Goal: Complete application form: Fill out and submit a form for a specific purpose

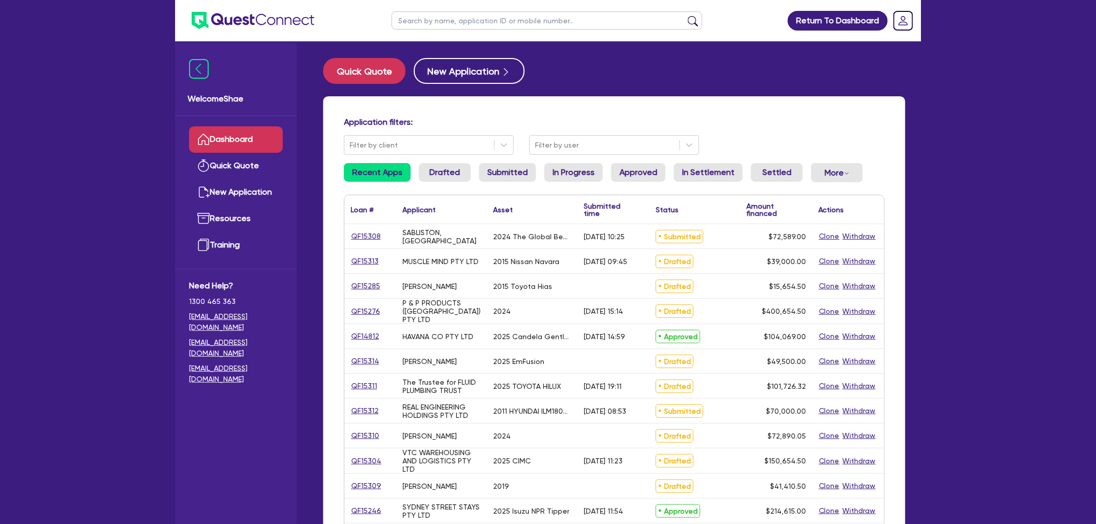
click at [454, 26] on input "text" at bounding box center [547, 20] width 311 height 18
paste input "QF15236"
type input "QF15236"
click at [685, 16] on button "submit" at bounding box center [693, 23] width 17 height 15
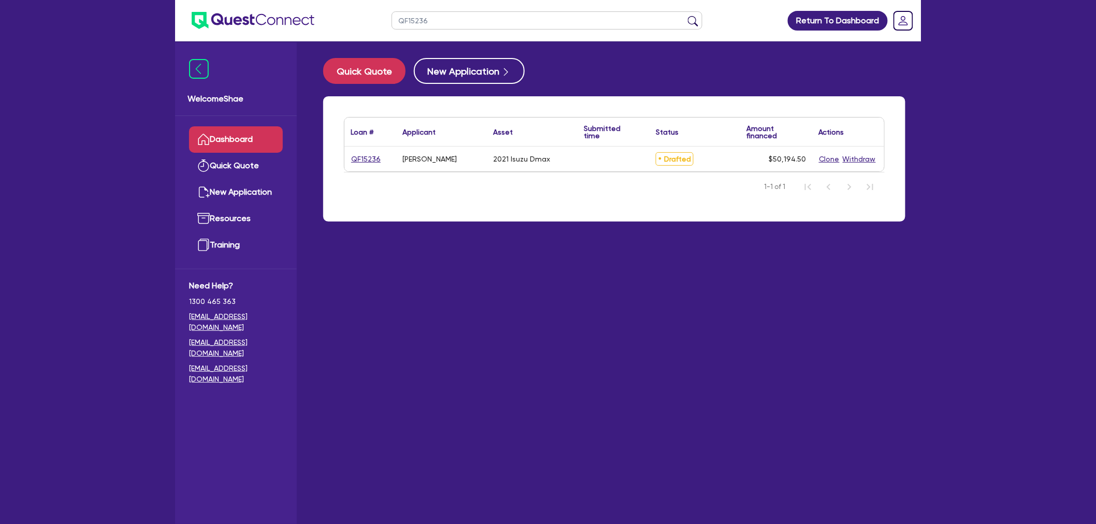
click at [361, 161] on link "QF15236" at bounding box center [366, 159] width 31 height 12
select select "CARS_AND_LIGHT_TRUCKS"
select select "PASSENGER_VEHICLES"
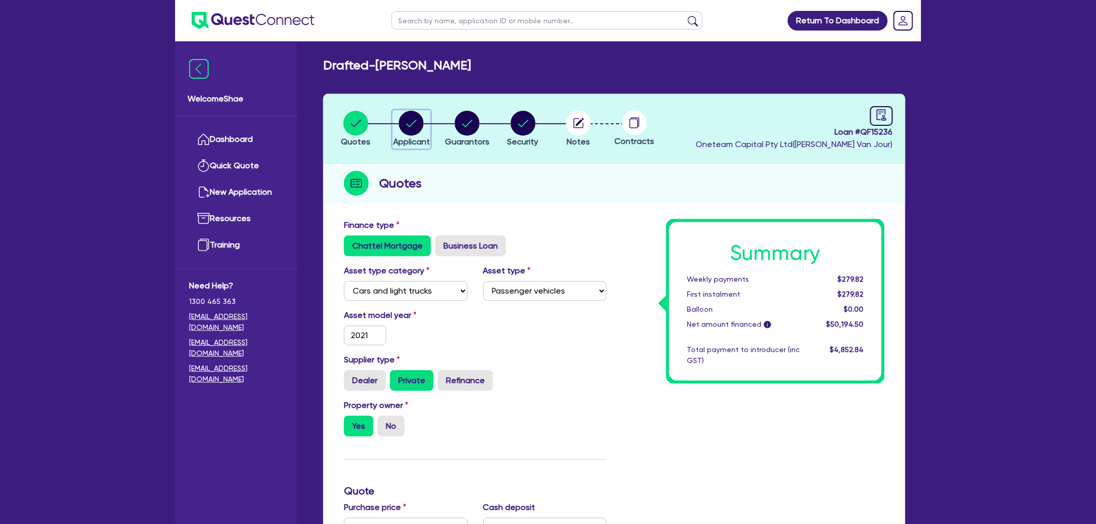
click at [427, 114] on div "button" at bounding box center [411, 123] width 37 height 25
select select "SOLE_TRADER"
select select "BUILDING_CONSTRUCTION"
select select "TRADES_SERVICES_CONSUMERS"
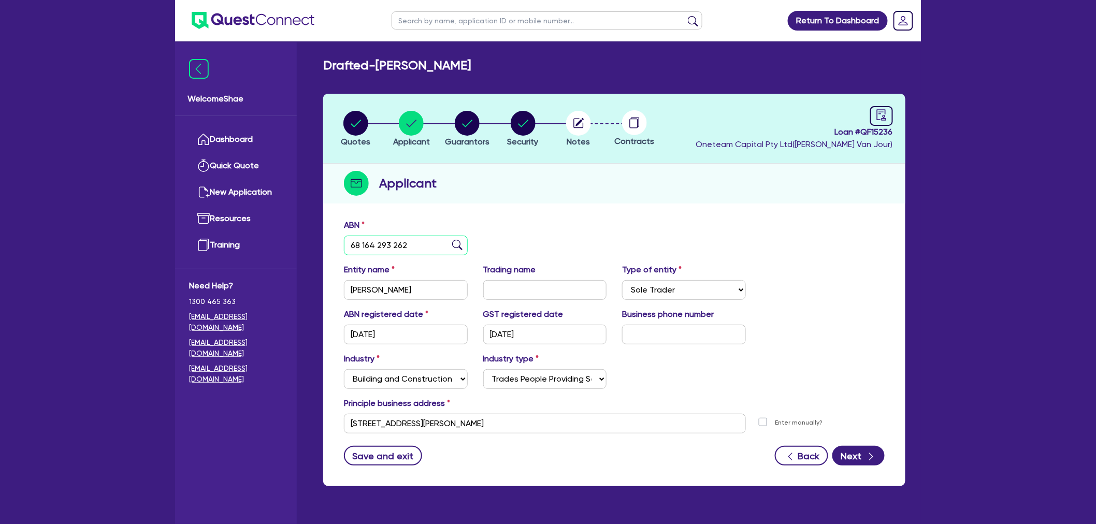
click at [368, 249] on input "68 164 293 262" at bounding box center [406, 246] width 124 height 20
click at [575, 131] on circle "button" at bounding box center [578, 123] width 25 height 25
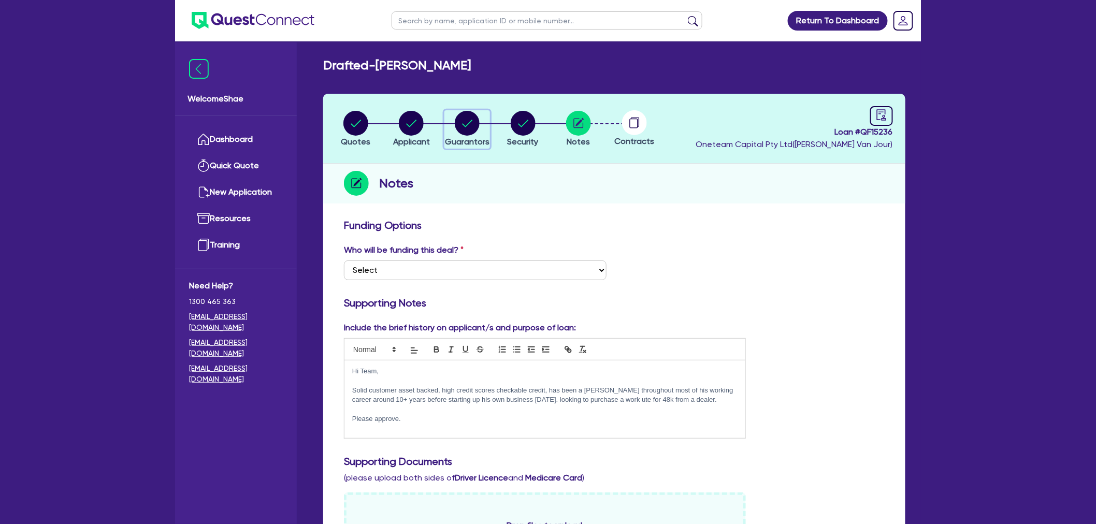
click at [465, 125] on circle "button" at bounding box center [467, 123] width 25 height 25
select select "MR"
select select "TAS"
select select "DE_FACTO"
select select "PROPERTY"
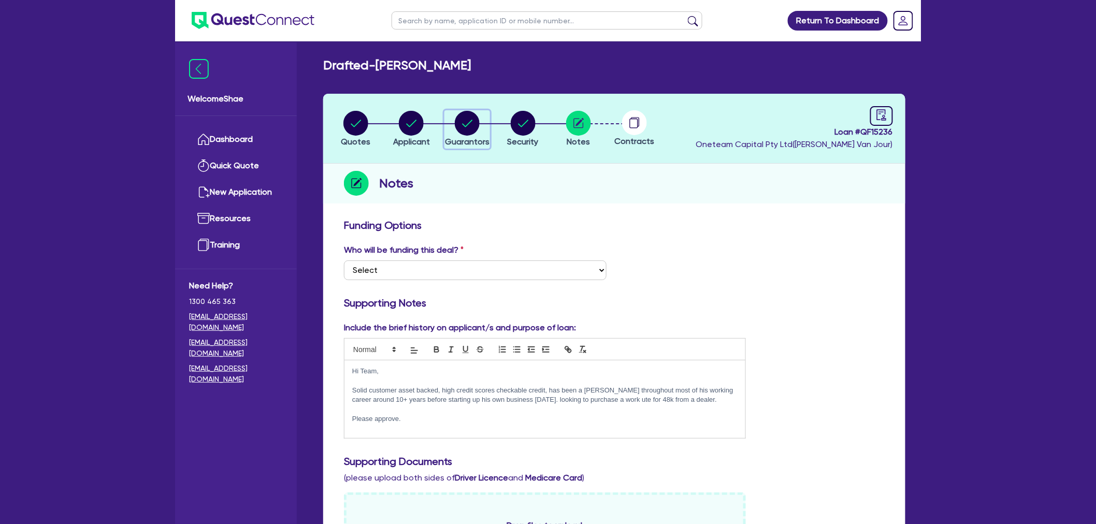
select select "MORTGAGE"
select select "VEHICLE_LOAN"
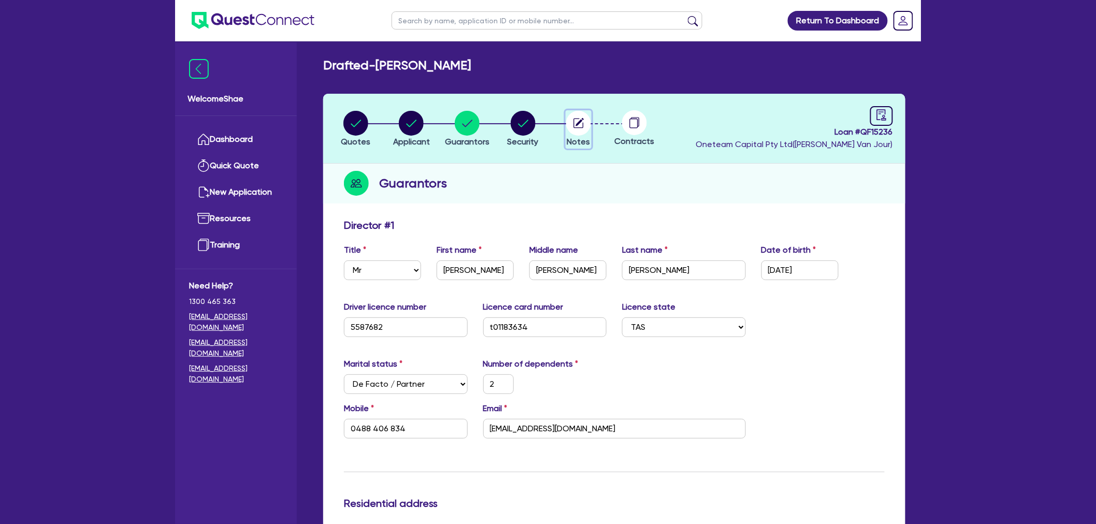
click at [583, 121] on circle "button" at bounding box center [578, 123] width 25 height 25
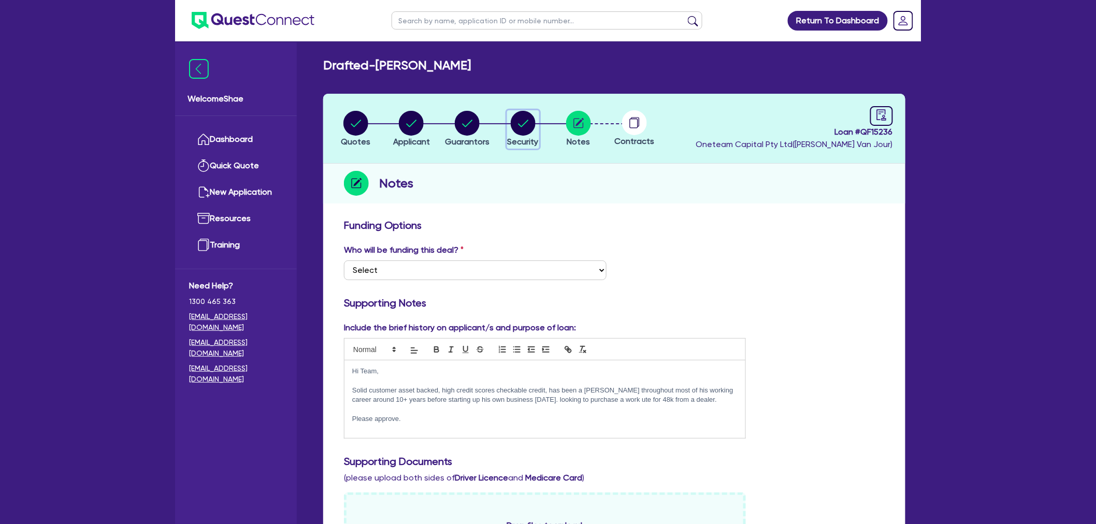
click at [526, 125] on circle "button" at bounding box center [523, 123] width 25 height 25
select select "CARS_AND_LIGHT_TRUCKS"
select select "PASSENGER_VEHICLES"
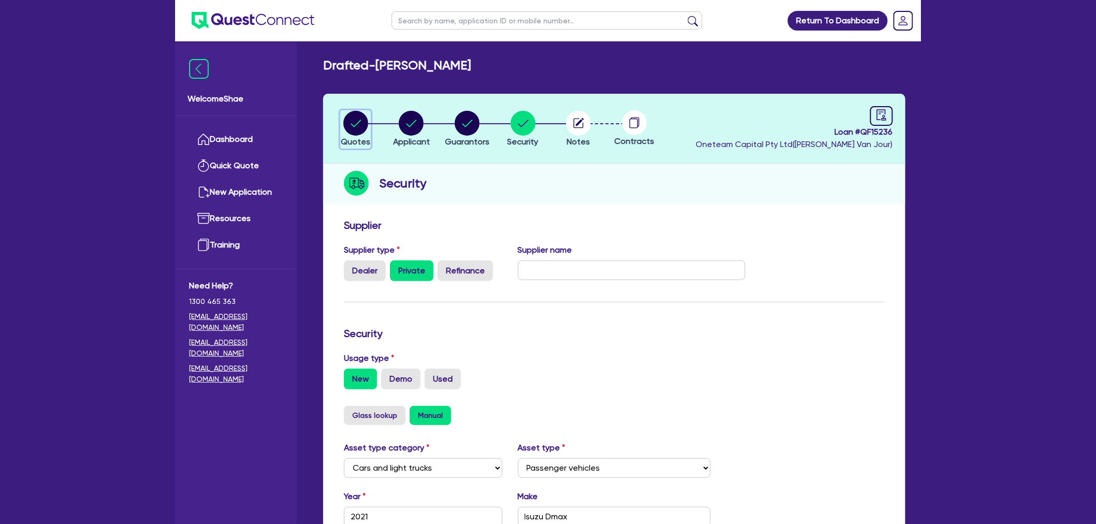
click at [360, 124] on circle "button" at bounding box center [355, 123] width 25 height 25
select select "CARS_AND_LIGHT_TRUCKS"
select select "PASSENGER_VEHICLES"
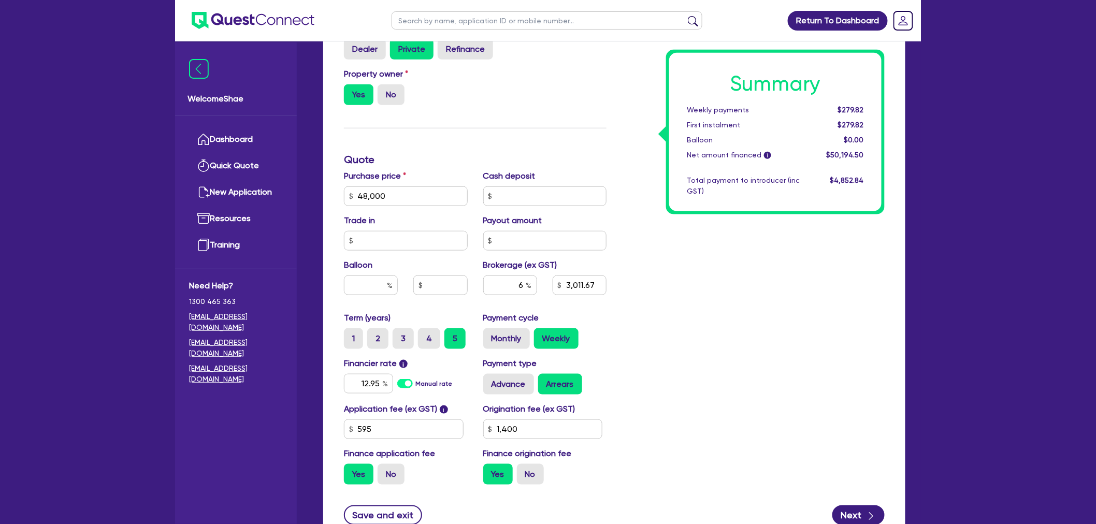
scroll to position [345, 0]
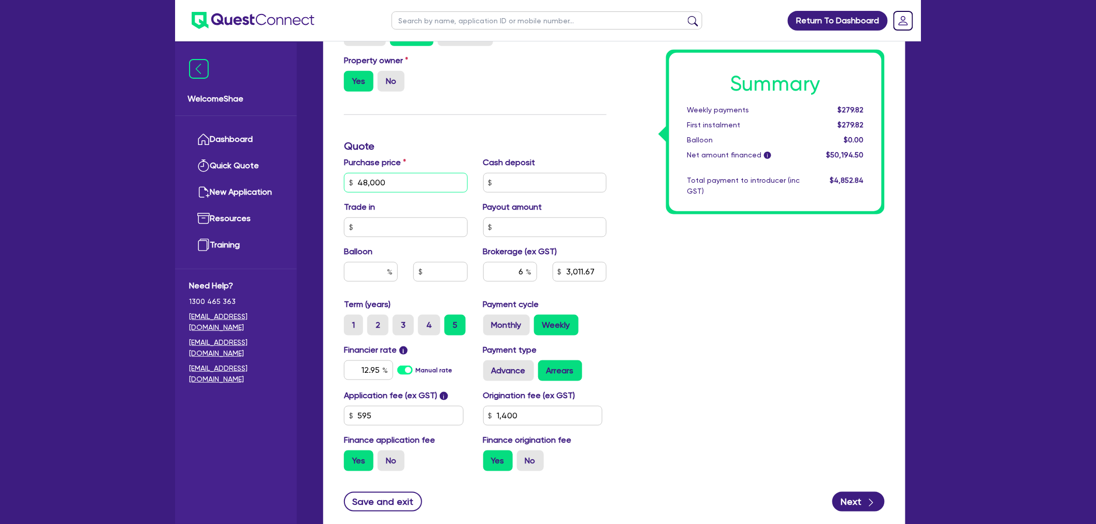
click at [396, 179] on input "48,000" at bounding box center [406, 183] width 124 height 20
type input "48,000"
type input "3,011.67"
type input "1,400"
click at [500, 273] on input "6" at bounding box center [510, 272] width 54 height 20
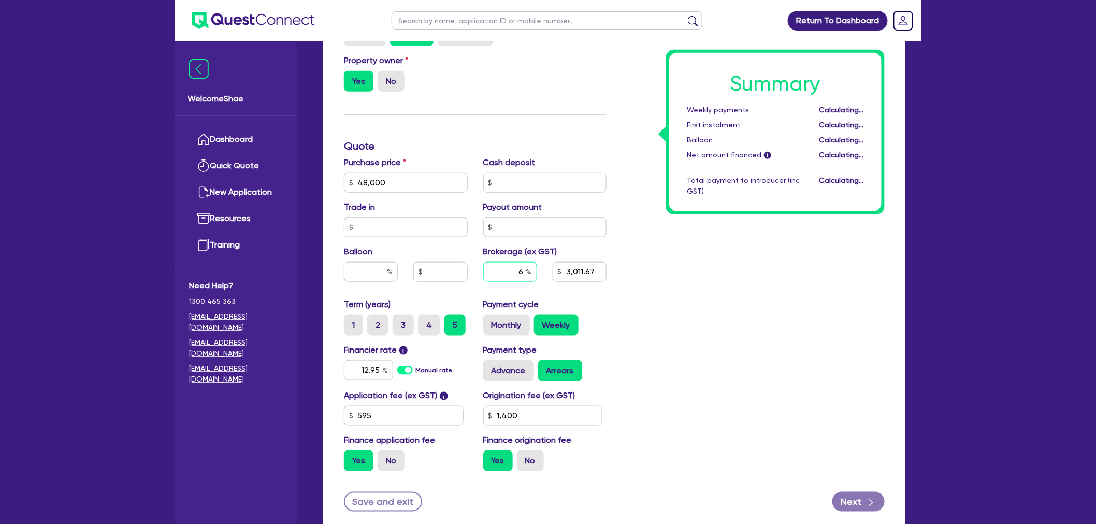
type input "48,000"
type input "3,011.67"
type input "1,400"
drag, startPoint x: 595, startPoint y: 275, endPoint x: 566, endPoint y: 274, distance: 29.1
click at [566, 274] on input "3,011.67" at bounding box center [580, 272] width 54 height 20
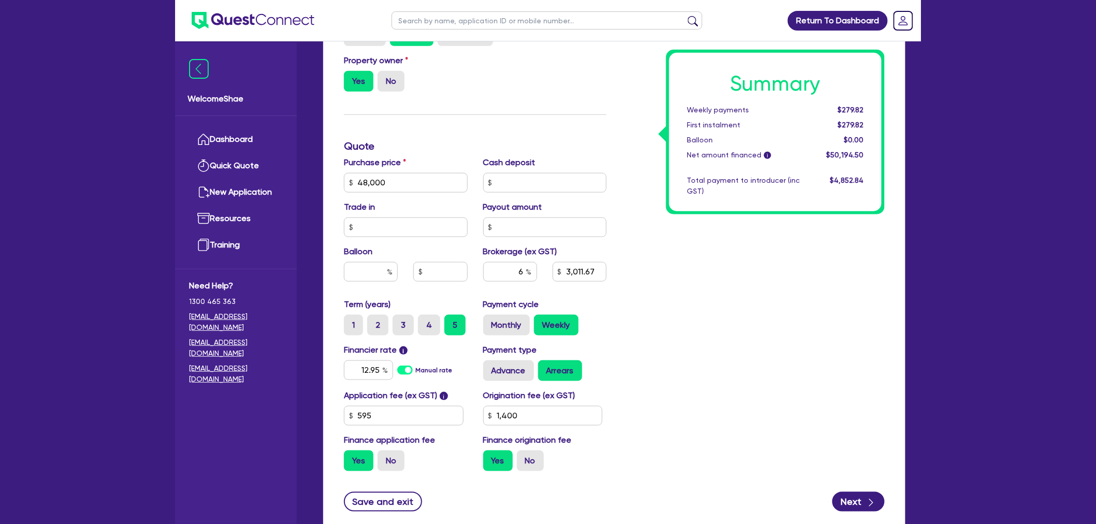
click at [631, 283] on div "Summary Weekly payments $279.82 First instalment $279.82 Balloon $0.00 Net amou…" at bounding box center [753, 177] width 278 height 606
drag, startPoint x: 584, startPoint y: 273, endPoint x: 537, endPoint y: 281, distance: 47.9
click at [537, 281] on div "6 3,011.67" at bounding box center [545, 276] width 139 height 28
type input "48,000"
type input "3,011.67"
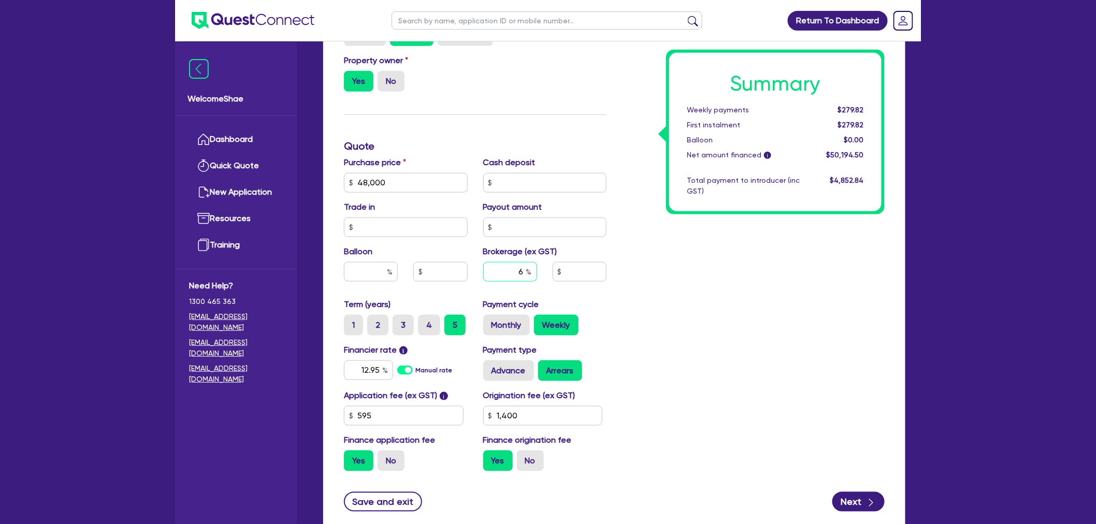
type input "1,400"
type input "3,011.67"
type input "48,000"
type input "1,400"
type input "48,000"
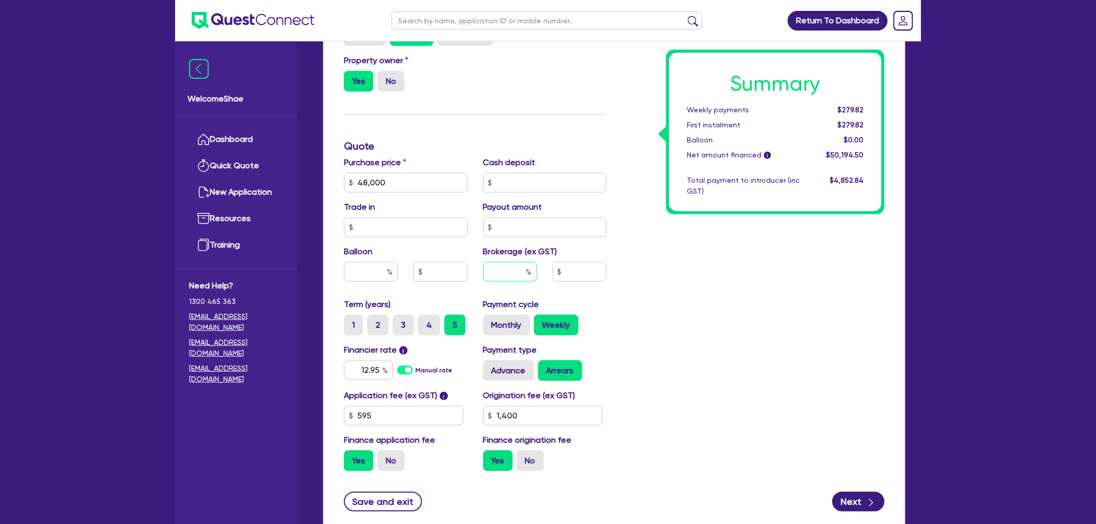
type input "1,400"
type input "0"
type input "48,000"
type input "1,400"
type input "48,000"
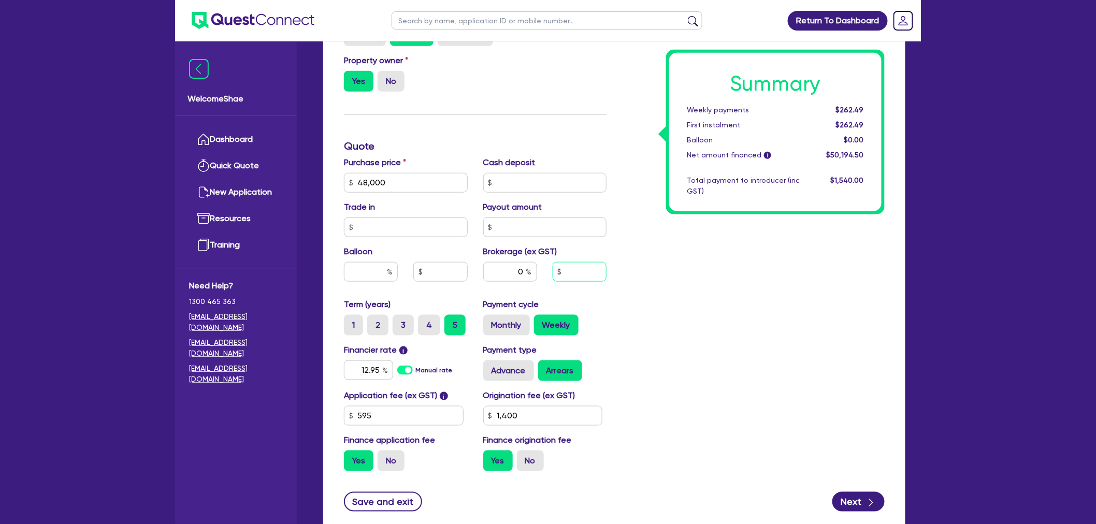
type input "1,400"
drag, startPoint x: 505, startPoint y: 264, endPoint x: 530, endPoint y: 266, distance: 25.4
click at [530, 266] on div "0" at bounding box center [510, 272] width 54 height 20
type input "48,000"
type input "6"
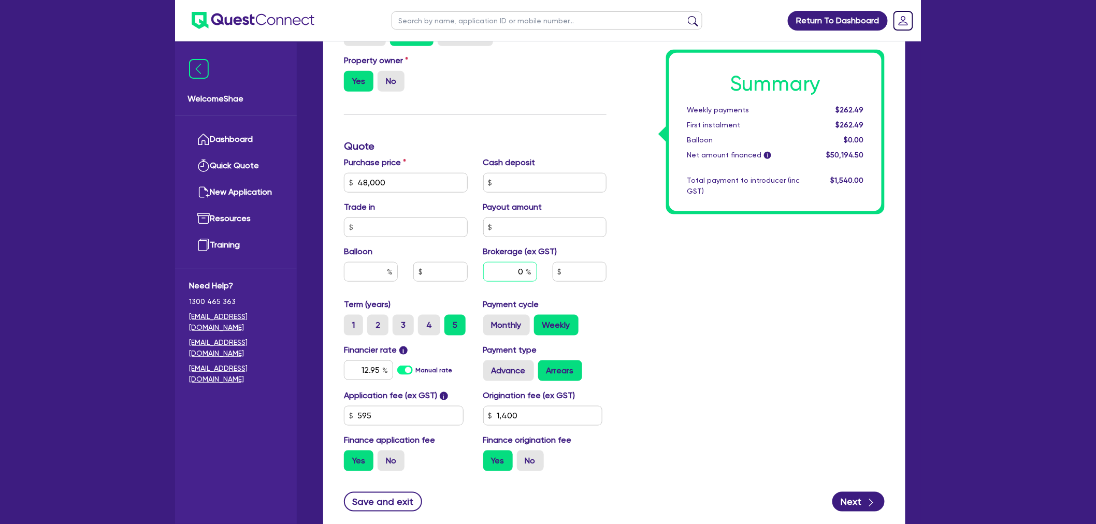
type input "1,400"
type input "48,000"
type input "3,011.67"
type input "1,400"
type input "6"
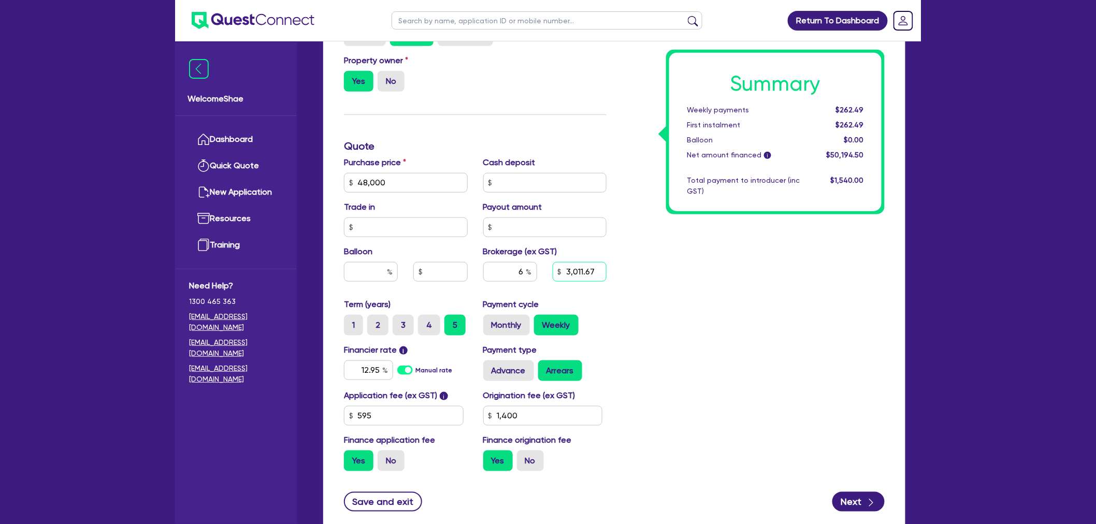
type input "48,000"
type input "3,011.67"
type input "1,400"
type input "48,000"
type input "3,011.67"
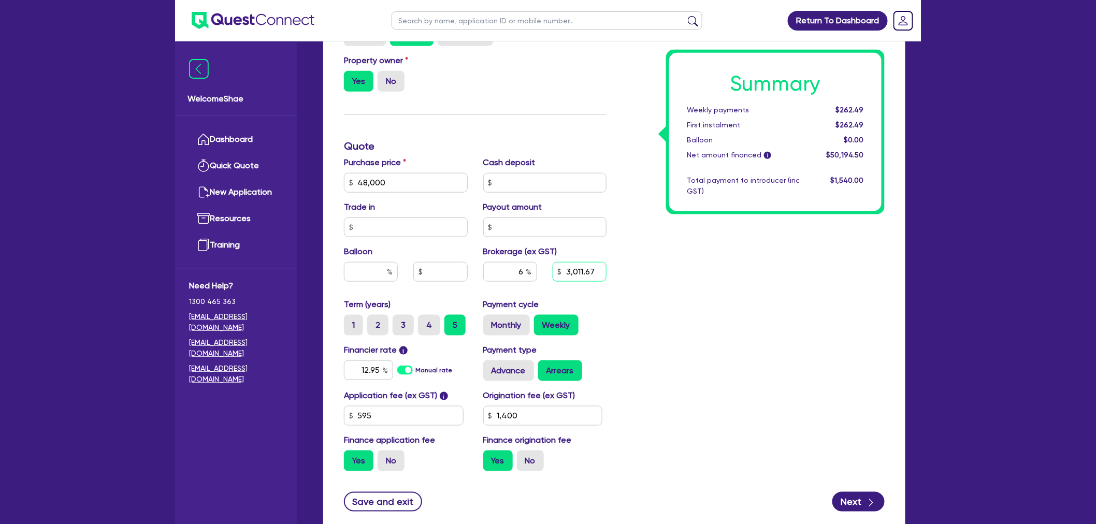
type input "1,400"
click at [718, 306] on div "Summary Weekly payments $279.82 First instalment $279.82 Balloon $0.00 Net amou…" at bounding box center [753, 177] width 278 height 606
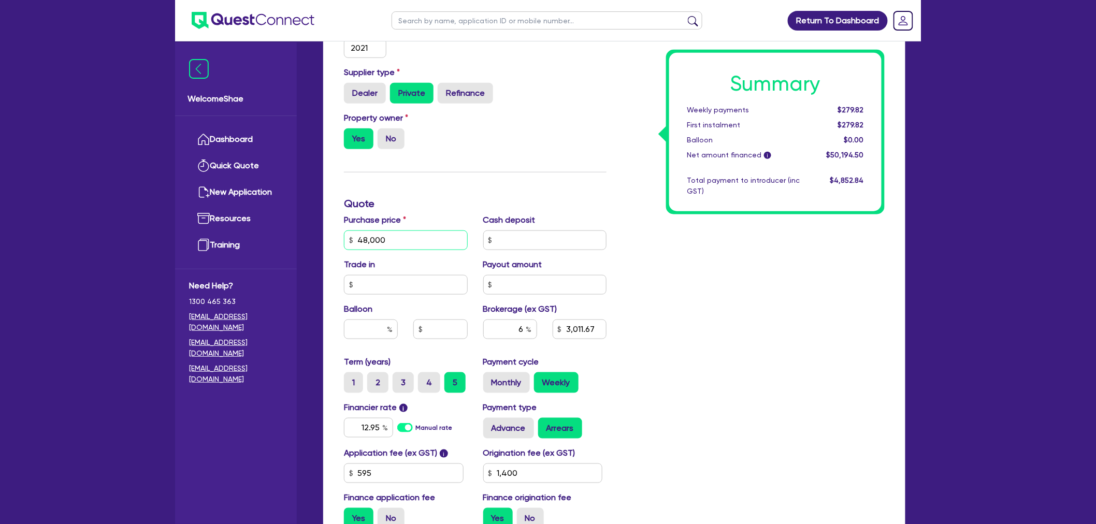
drag, startPoint x: 432, startPoint y: 229, endPoint x: 316, endPoint y: 224, distance: 116.2
click at [315, 224] on div "Quotes Applicant Guarantors Security Notes Contracts Loan # QF15236 Oneteam Cap…" at bounding box center [614, 204] width 598 height 796
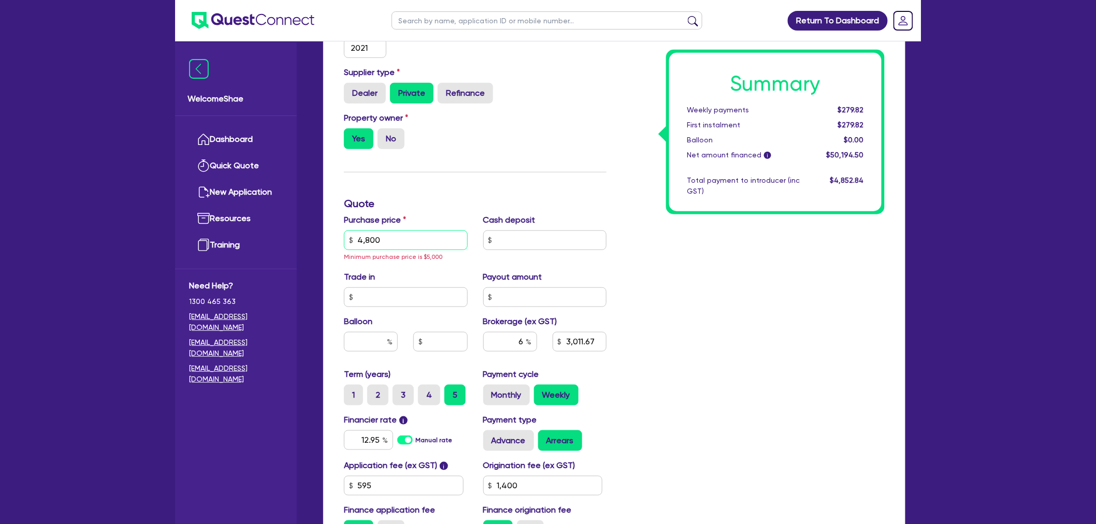
type input "48,000"
type input "3,011.67"
type input "1,400"
type input "3,011.67"
type input "1,400"
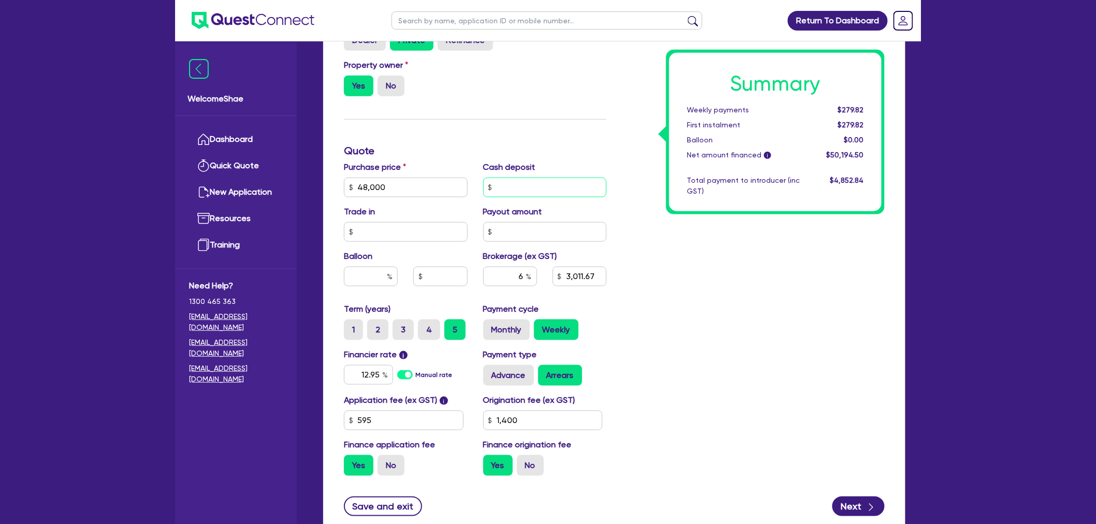
scroll to position [345, 0]
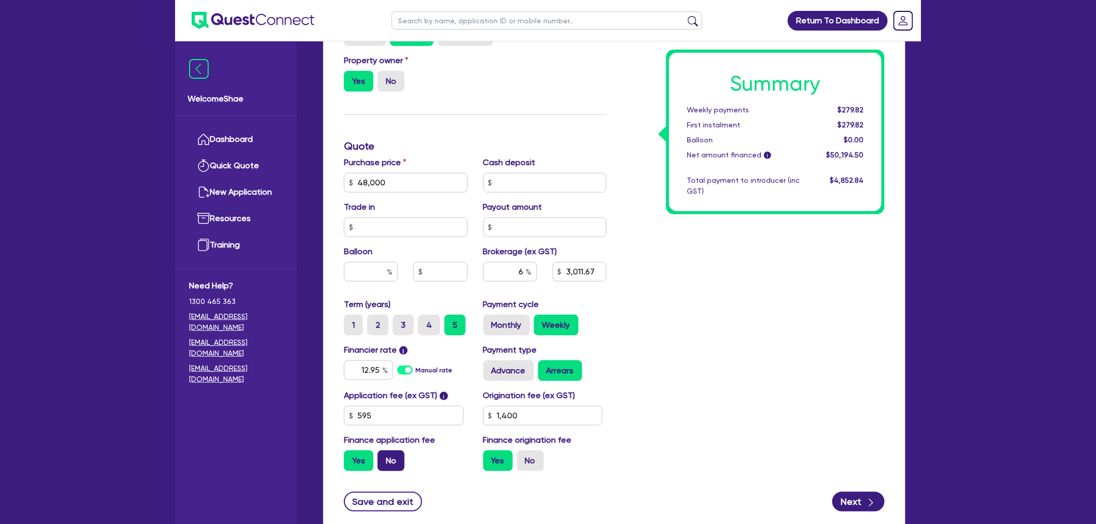
click at [387, 458] on label "No" at bounding box center [391, 461] width 27 height 21
click at [384, 457] on input "No" at bounding box center [381, 454] width 7 height 7
radio input "true"
type input "3,011.67"
type input "1,400"
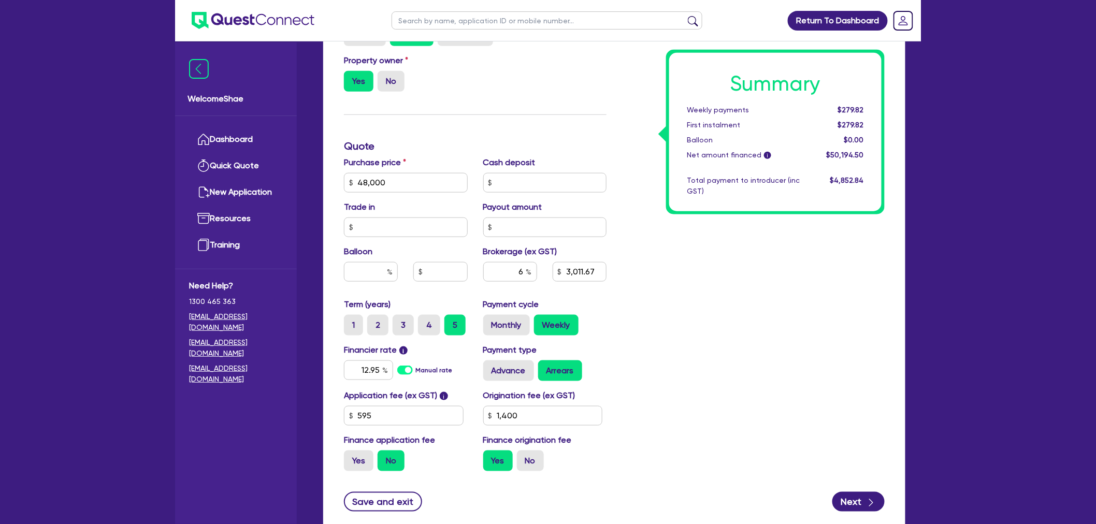
type input "2,972.4"
type input "1,400"
click at [528, 460] on label "No" at bounding box center [530, 461] width 27 height 21
click at [524, 457] on input "No" at bounding box center [520, 454] width 7 height 7
radio input "true"
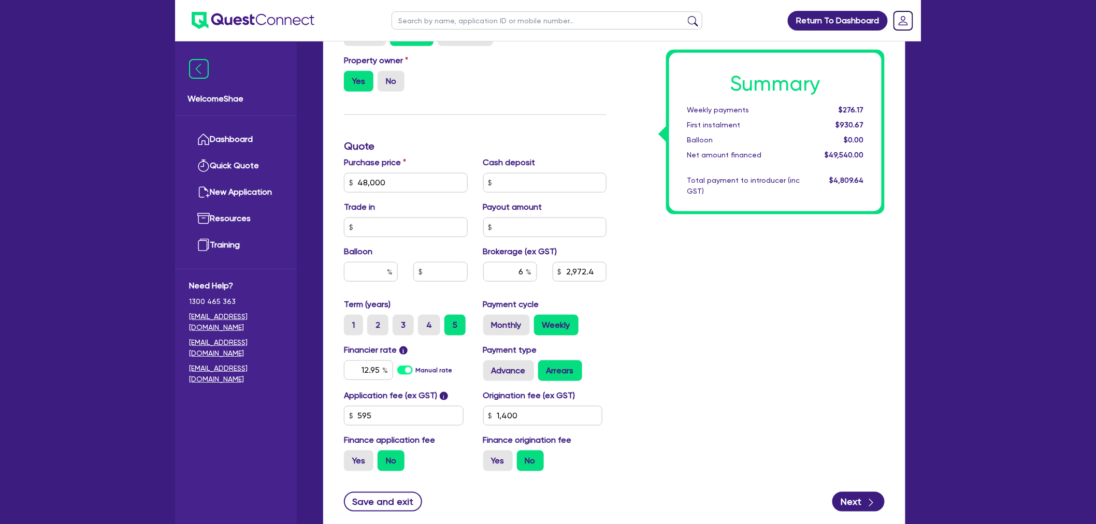
type input "2,972.4"
type input "1,400"
type input "2,880"
type input "1,400"
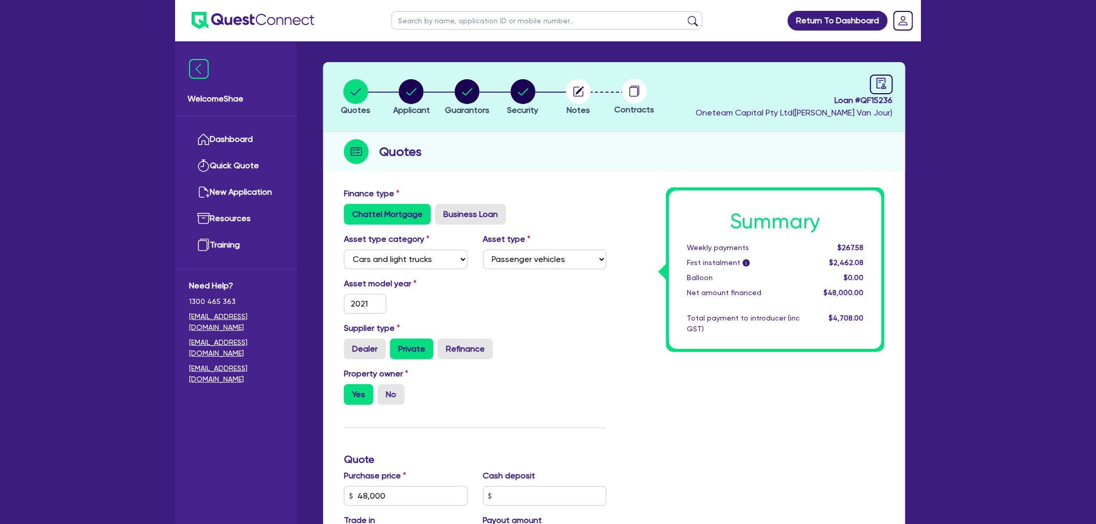
scroll to position [0, 0]
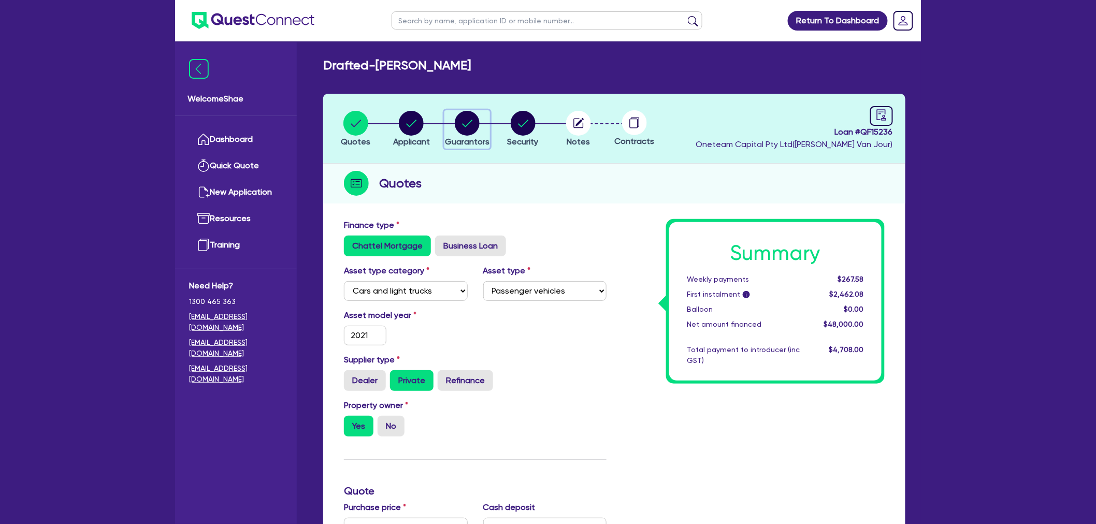
click at [473, 125] on circle "button" at bounding box center [467, 123] width 25 height 25
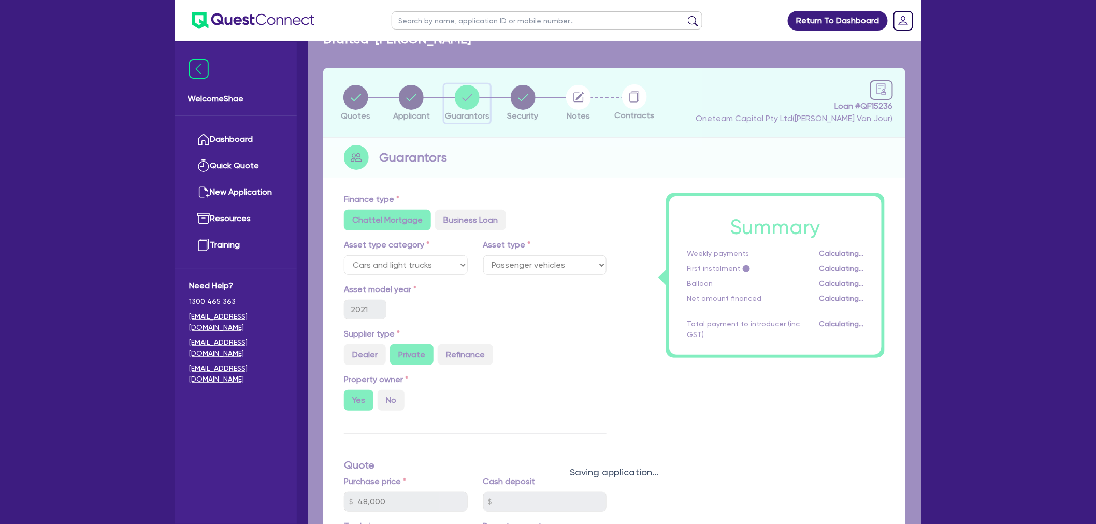
select select "MR"
select select "TAS"
select select "DE_FACTO"
select select "PROPERTY"
select select "MORTGAGE"
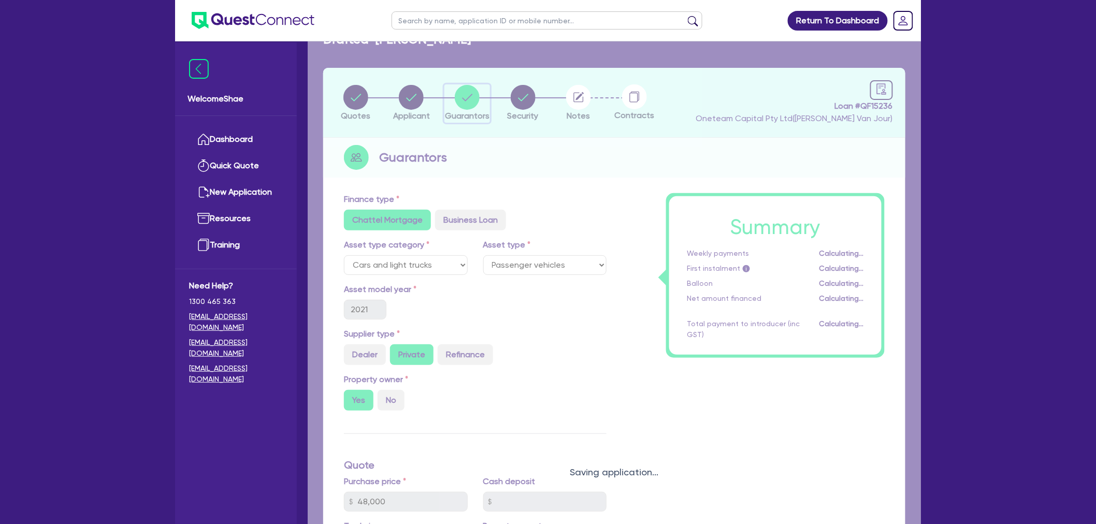
select select "VEHICLE_LOAN"
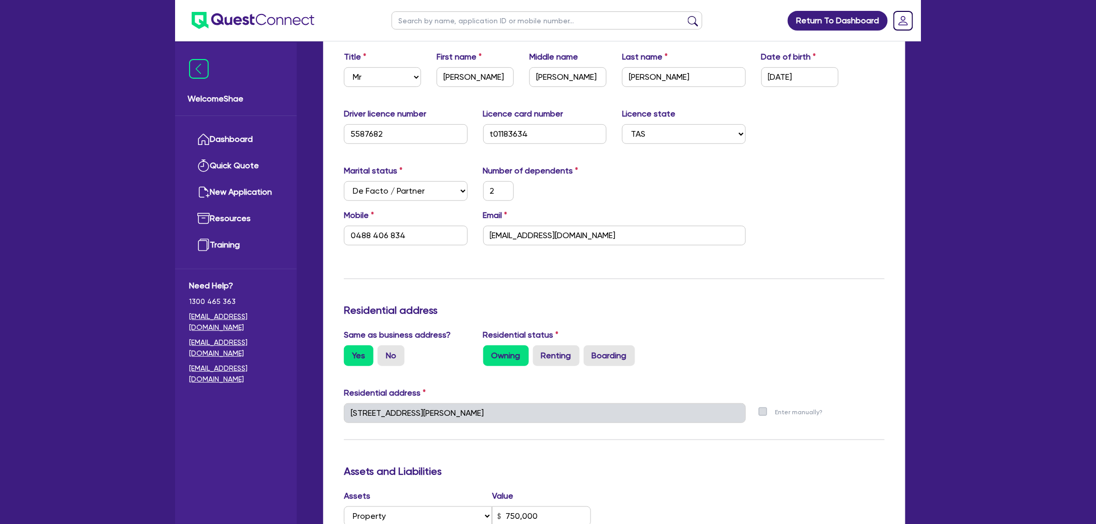
scroll to position [230, 0]
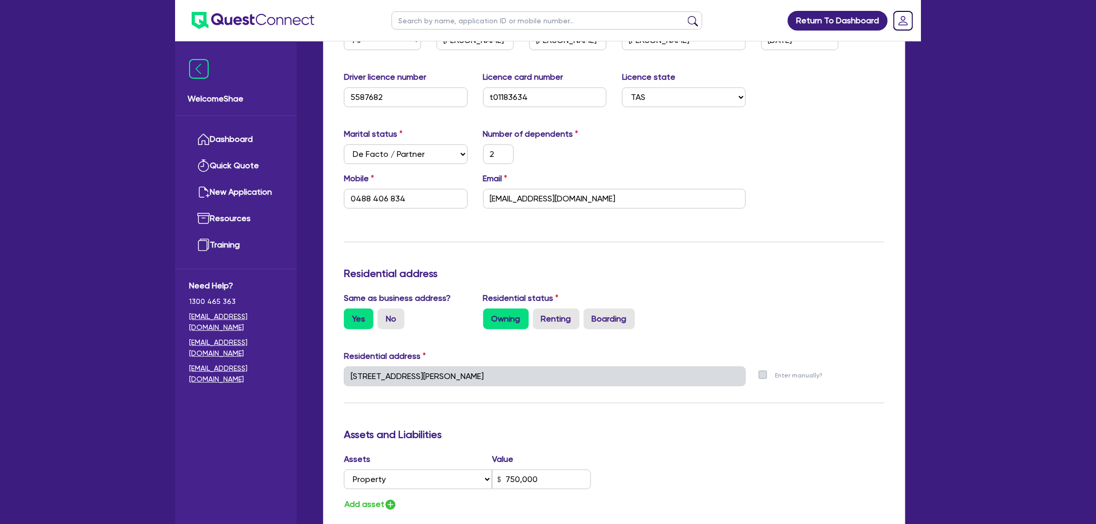
click at [267, 361] on div "Welcome Shae Dashboard Quick Quote New Application Ref Company Ref Salesperson …" at bounding box center [548, 386] width 746 height 1233
click at [539, 198] on input "lukewalters1995@gmail.com" at bounding box center [614, 199] width 263 height 20
click at [384, 182] on div "Mobile 0488 406 834" at bounding box center [405, 191] width 139 height 36
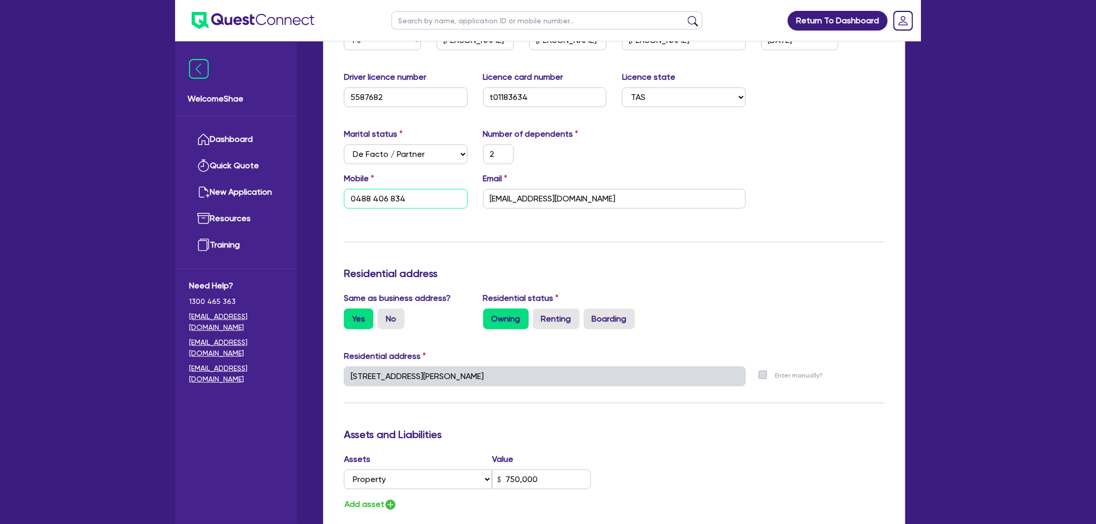
click at [382, 197] on input "0488 406 834" at bounding box center [406, 199] width 124 height 20
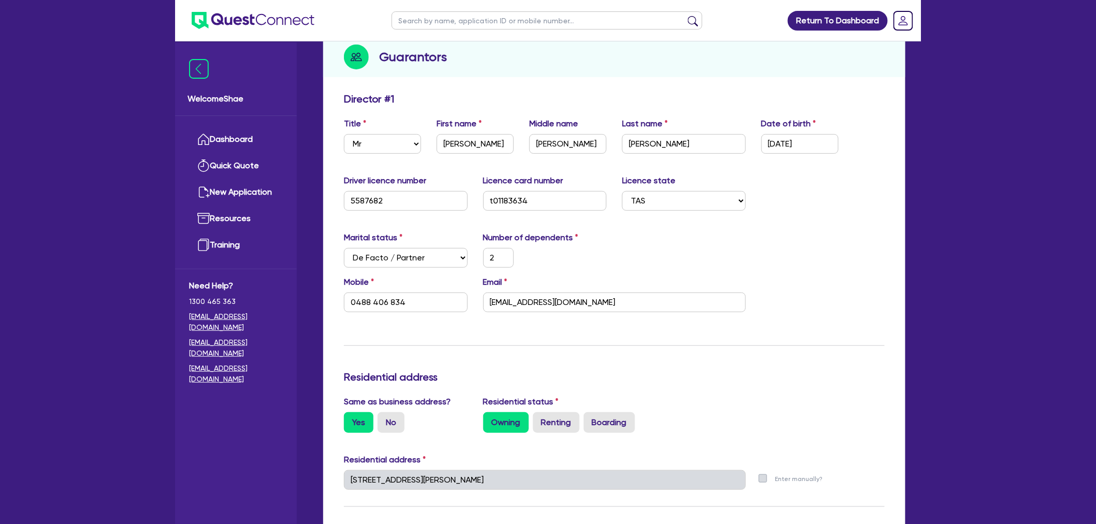
scroll to position [115, 0]
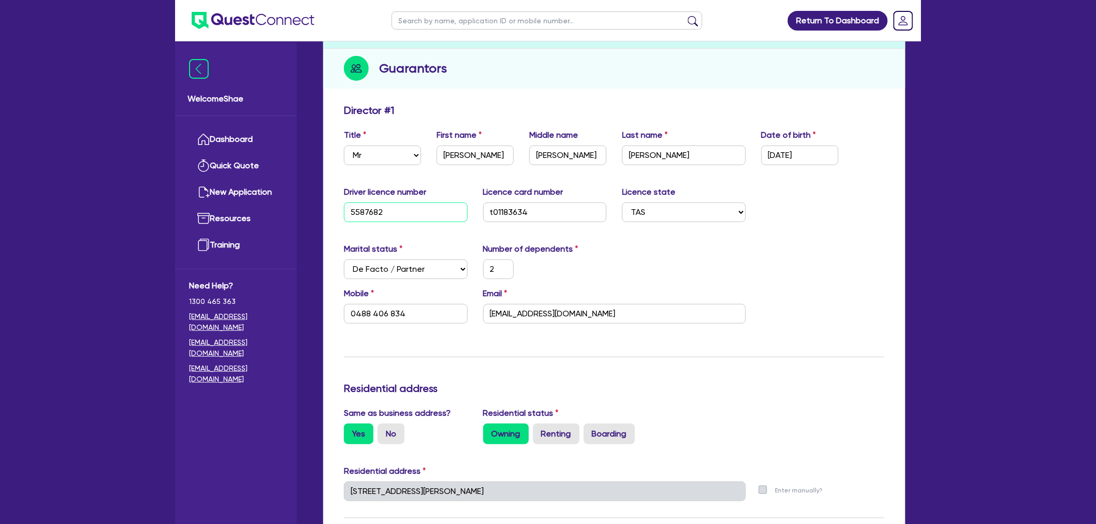
click at [362, 213] on input "5587682" at bounding box center [406, 213] width 124 height 20
click at [513, 218] on input "t01183634" at bounding box center [545, 213] width 124 height 20
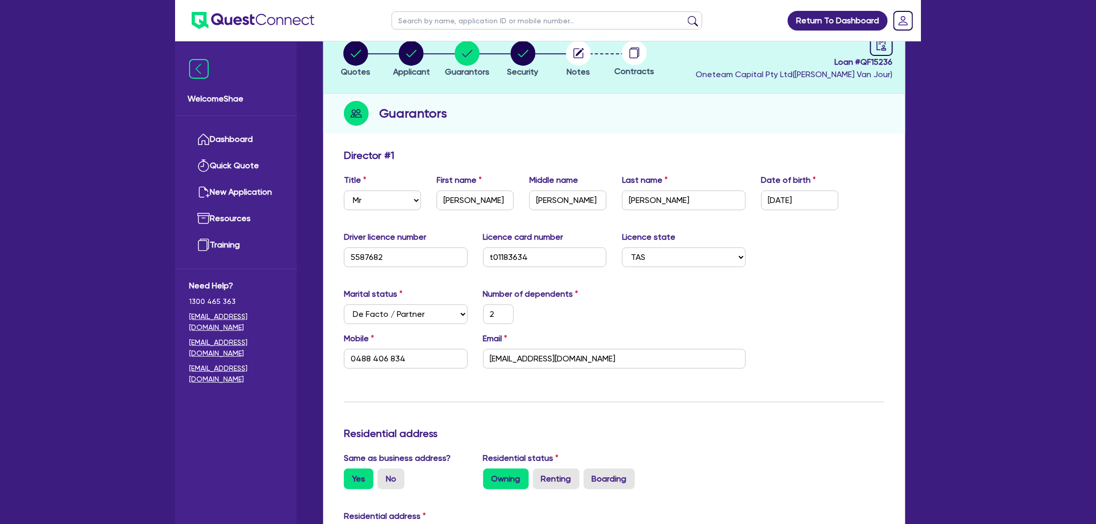
scroll to position [0, 0]
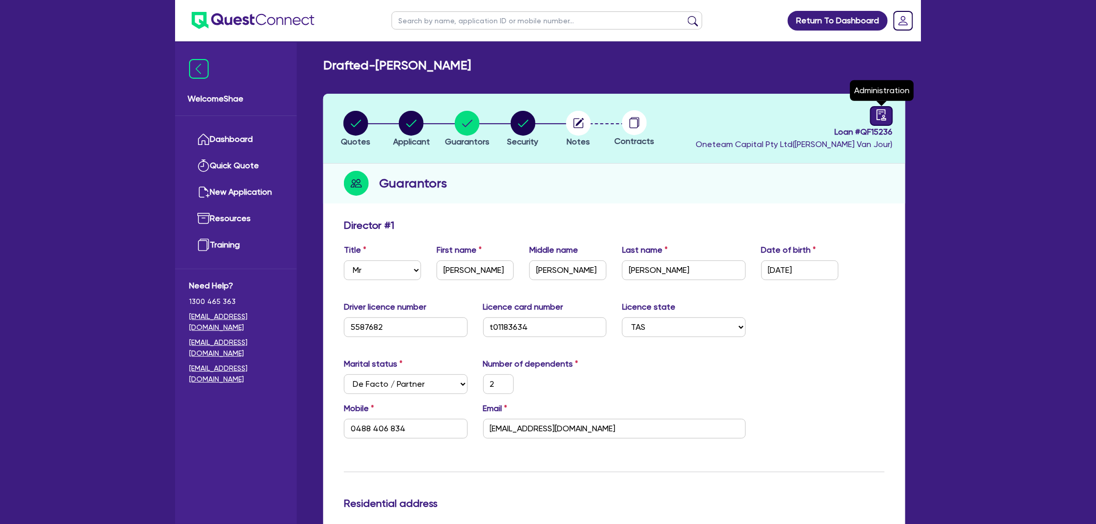
click at [872, 114] on link at bounding box center [881, 116] width 23 height 20
select select "DRAFTED_NEW"
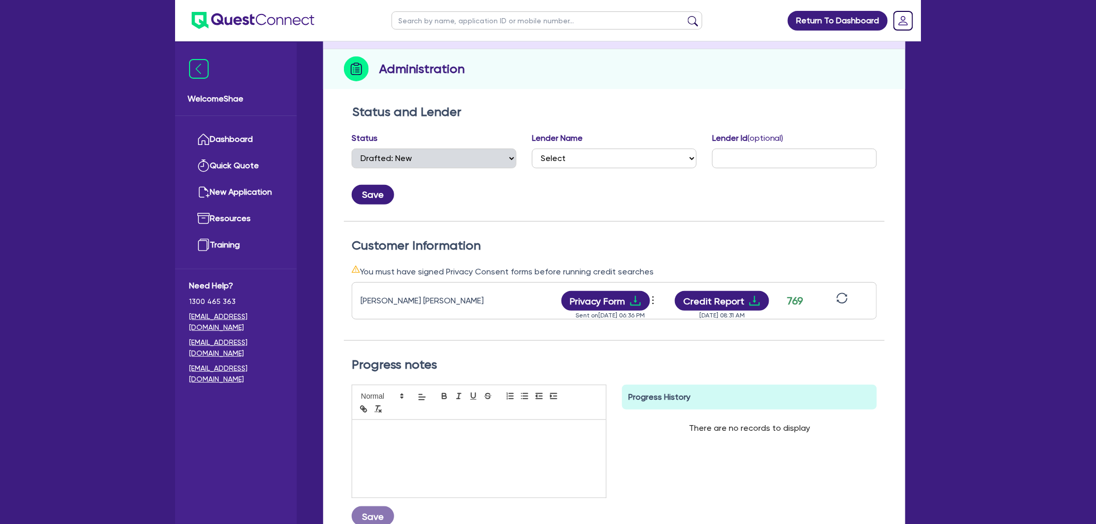
scroll to position [115, 0]
click at [607, 296] on button "Privacy Form" at bounding box center [606, 301] width 89 height 20
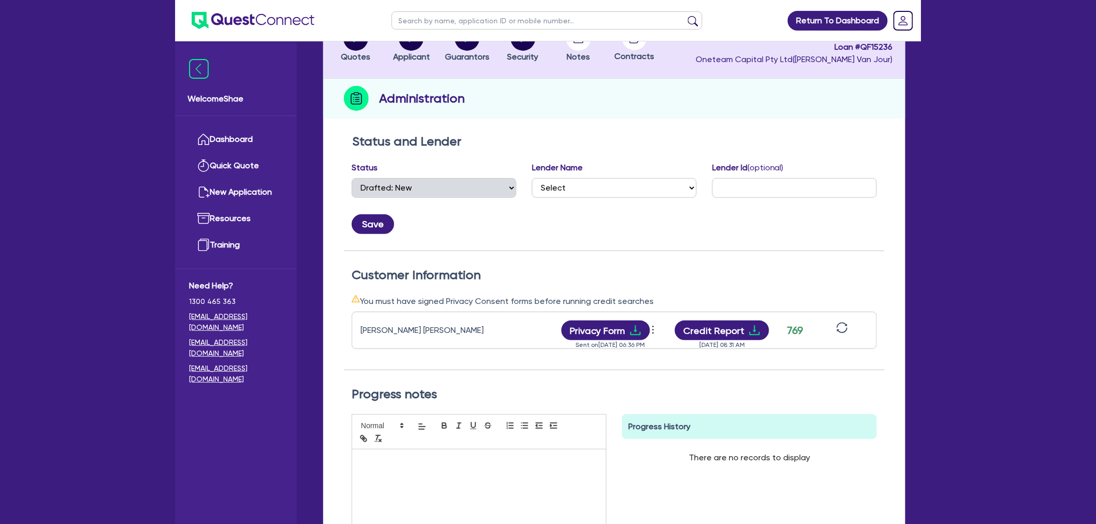
scroll to position [0, 0]
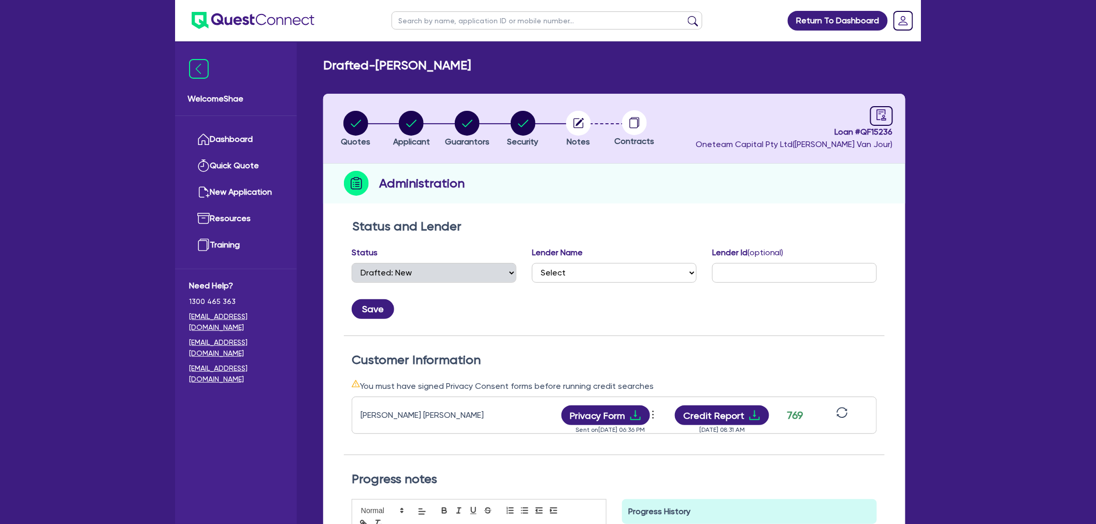
click at [586, 127] on circle "button" at bounding box center [578, 123] width 25 height 25
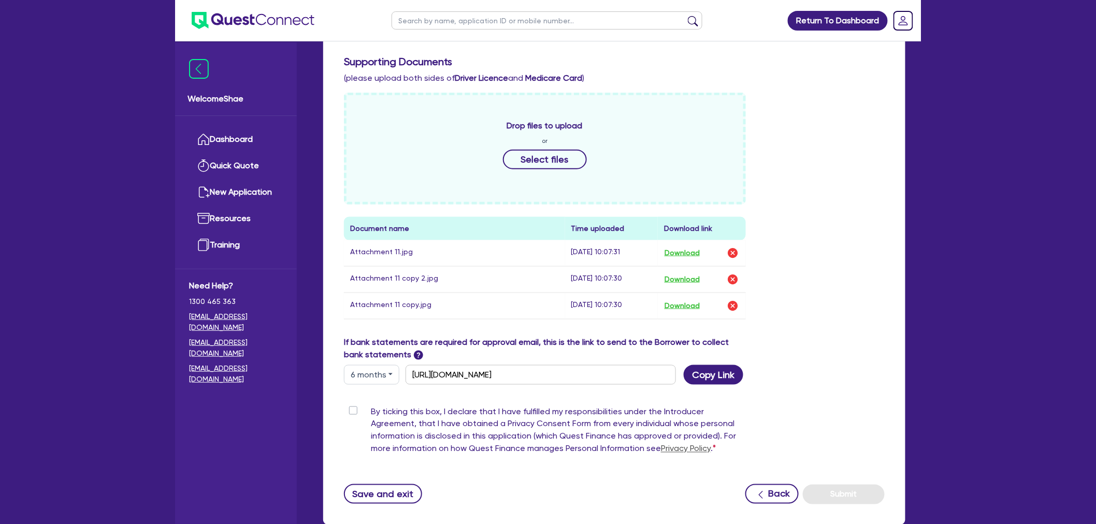
scroll to position [460, 0]
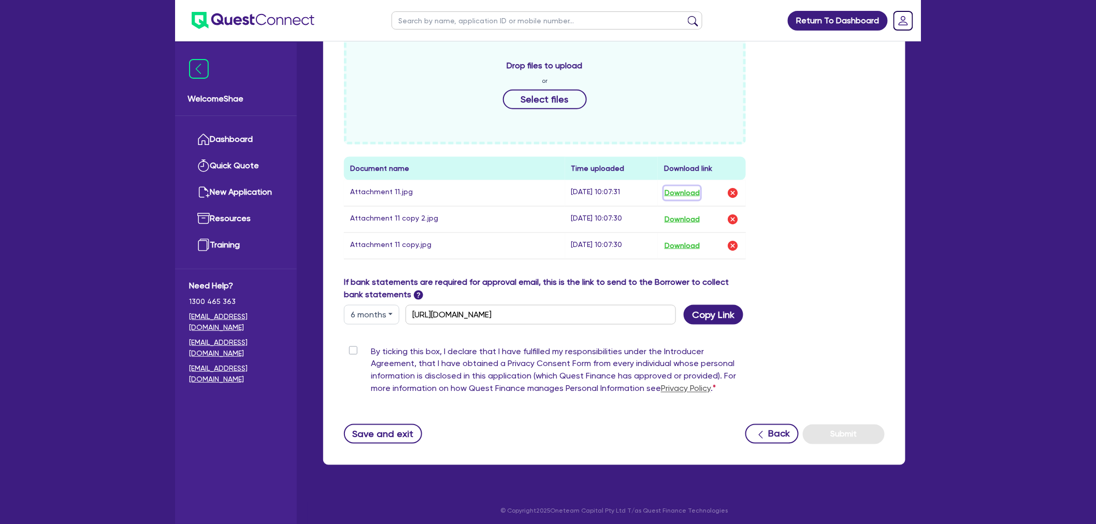
click at [693, 188] on button "Download" at bounding box center [682, 192] width 36 height 13
click at [690, 225] on button "Download" at bounding box center [682, 219] width 36 height 13
drag, startPoint x: 684, startPoint y: 247, endPoint x: 684, endPoint y: 255, distance: 7.8
click at [684, 247] on button "Download" at bounding box center [682, 245] width 36 height 13
click at [1024, 229] on div "Return To Dashboard Edit Profile Logout Welcome Shae Dashboard Quick Quote New …" at bounding box center [548, 34] width 1096 height 988
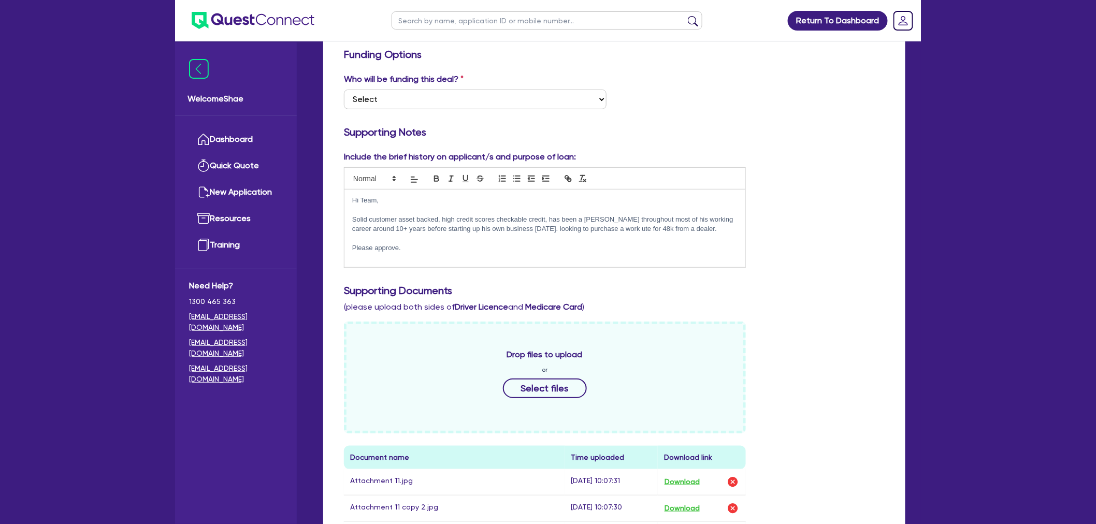
scroll to position [173, 0]
drag, startPoint x: 347, startPoint y: 198, endPoint x: 423, endPoint y: 249, distance: 91.5
click at [423, 249] on div "Hi Team, Solid customer asset backed, high credit scores checkable credit, has …" at bounding box center [544, 227] width 401 height 78
copy div "Hi Team, Solid customer asset backed, high credit scores checkable credit, has …"
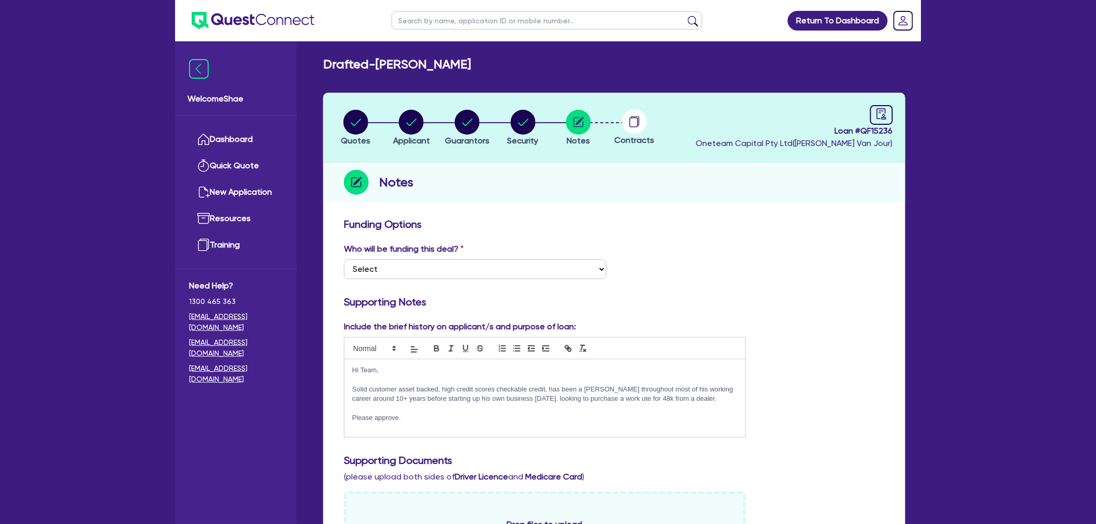
scroll to position [0, 0]
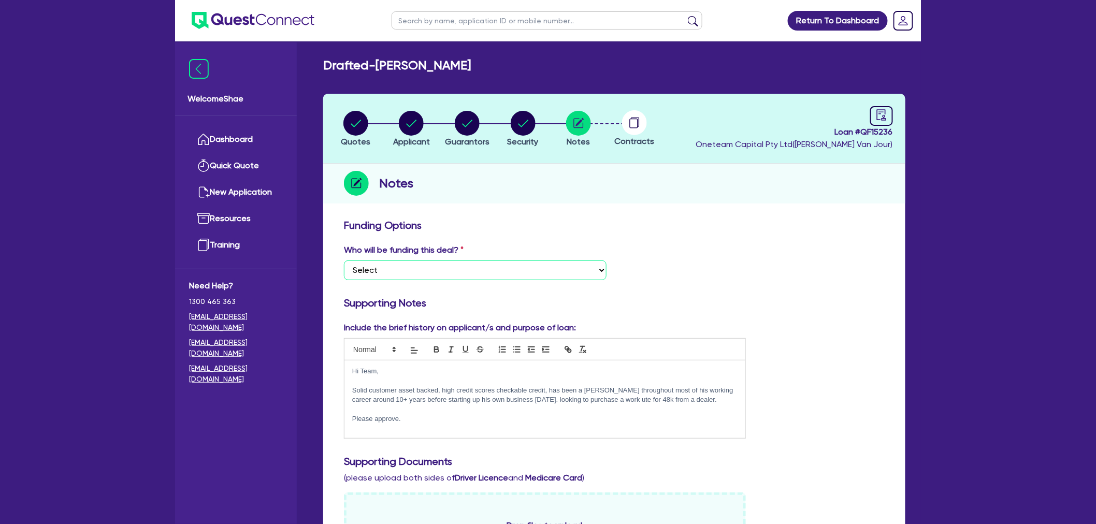
click at [478, 270] on select "Select I want Quest to fund 100% I will fund 100% I will co-fund with Quest Oth…" at bounding box center [475, 271] width 263 height 20
select select "Other"
click at [344, 261] on select "Select I want Quest to fund 100% I will fund 100% I will co-fund with Quest Oth…" at bounding box center [475, 271] width 263 height 20
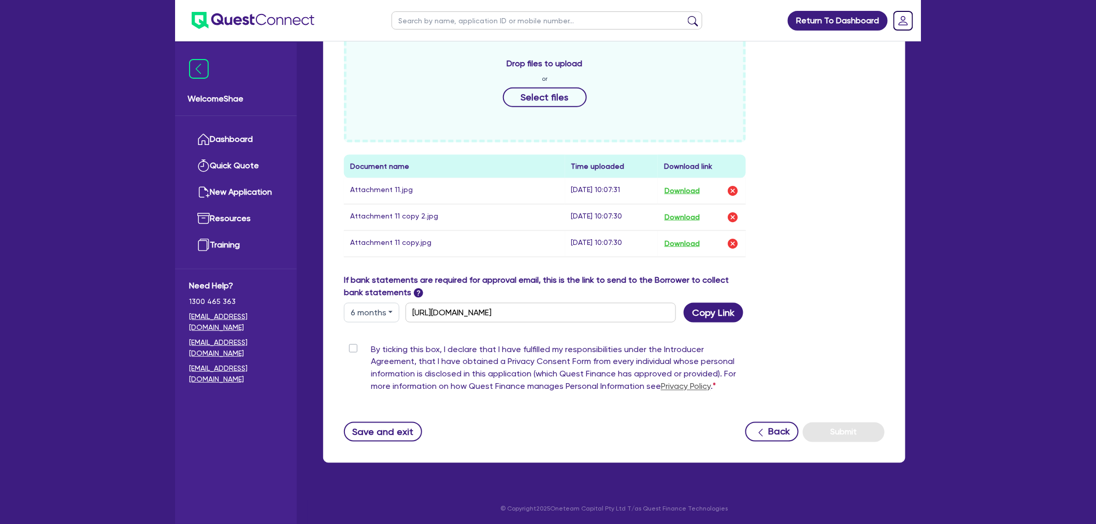
scroll to position [464, 0]
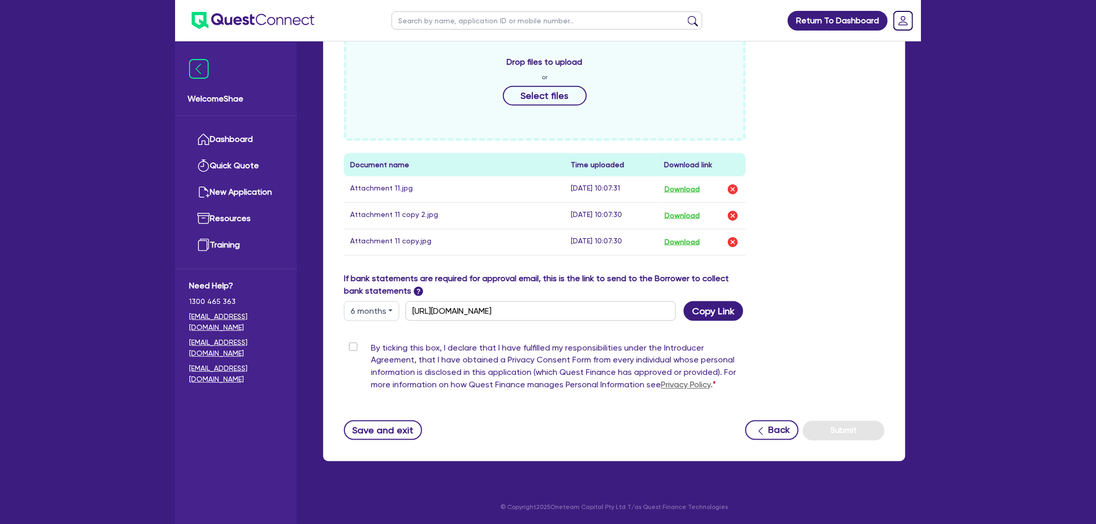
click at [371, 348] on label "By ticking this box, I declare that I have fulfilled my responsibilities under …" at bounding box center [558, 369] width 375 height 54
click at [349, 348] on input "By ticking this box, I declare that I have fulfilled my responsibilities under …" at bounding box center [348, 347] width 8 height 10
checkbox input "true"
click at [828, 427] on button "Submit" at bounding box center [844, 431] width 82 height 20
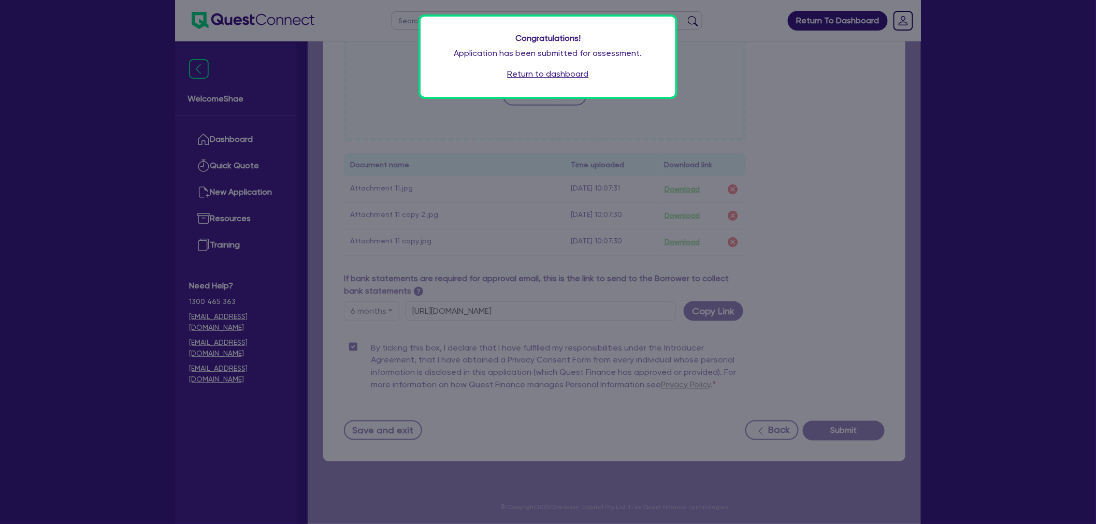
click at [510, 73] on link "Return to dashboard" at bounding box center [548, 74] width 81 height 12
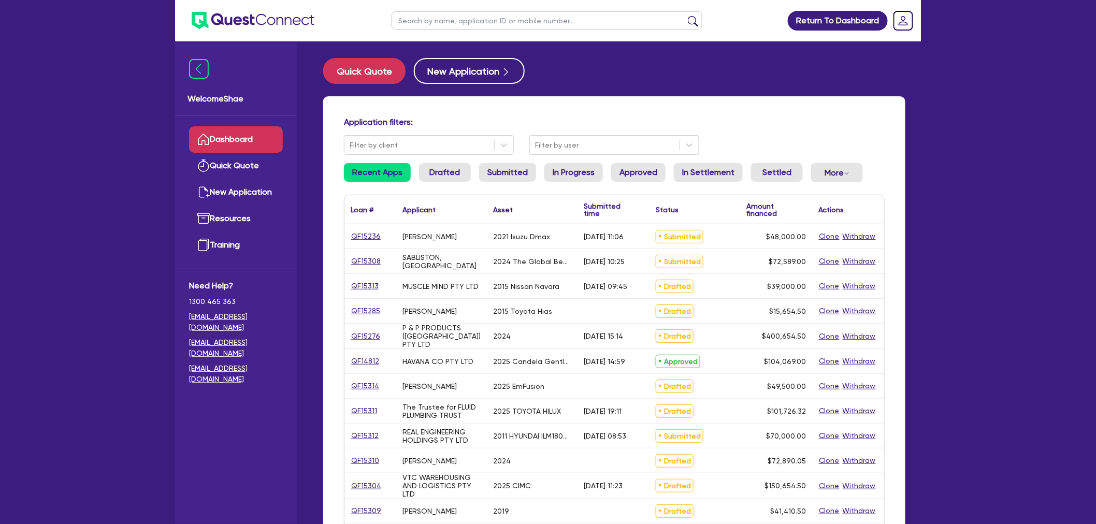
click at [370, 232] on link "QF15236" at bounding box center [366, 237] width 31 height 12
select select "CARS_AND_LIGHT_TRUCKS"
select select "PASSENGER_VEHICLES"
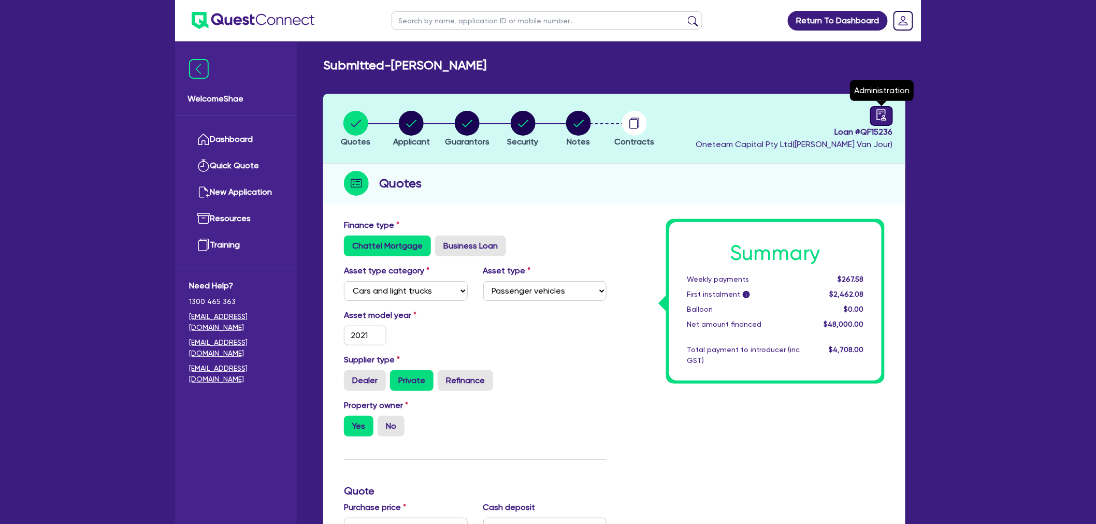
click at [874, 118] on link at bounding box center [881, 116] width 23 height 20
select select "SUBMITTED_NEW"
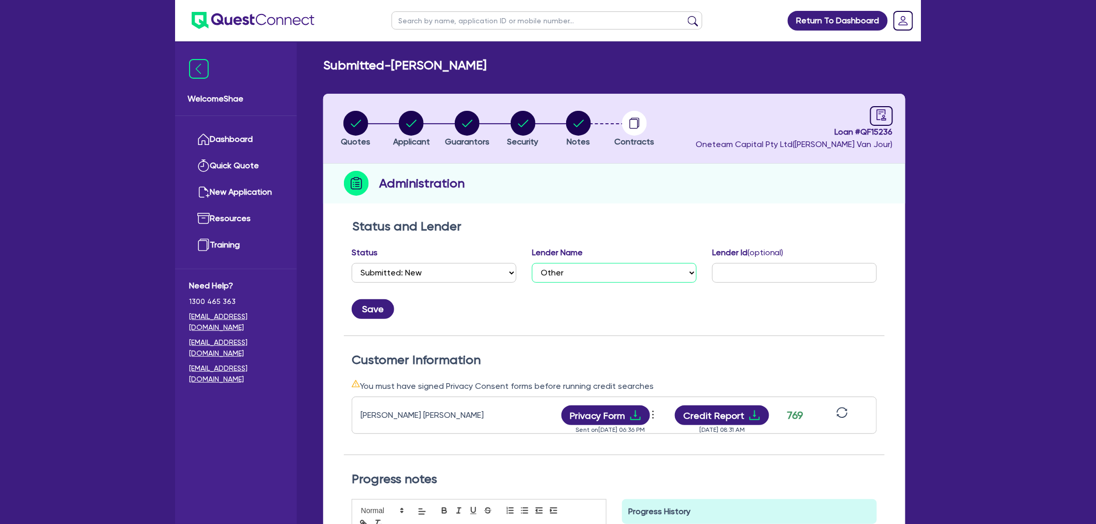
click at [548, 271] on select "Select AAMF AFS Alex Bank Angle Finance Azora Banjo BigStone BOQ Finance Brande…" at bounding box center [614, 273] width 165 height 20
select select "Azora"
click at [532, 263] on select "Select AAMF AFS Alex Bank Angle Finance Azora Banjo BigStone BOQ Finance Brande…" at bounding box center [614, 273] width 165 height 20
click at [736, 270] on input "text" at bounding box center [794, 273] width 165 height 20
paste input "1727119"
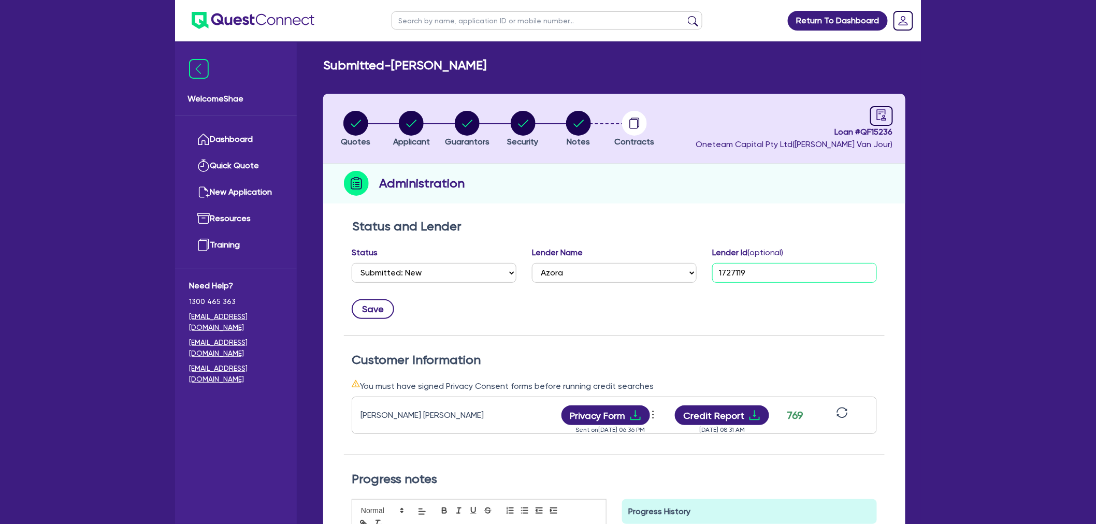
type input "1727119"
click at [365, 304] on button "Save" at bounding box center [373, 309] width 42 height 20
click at [441, 22] on input "text" at bounding box center [547, 20] width 311 height 18
paste input "QF15314"
type input "QF15314"
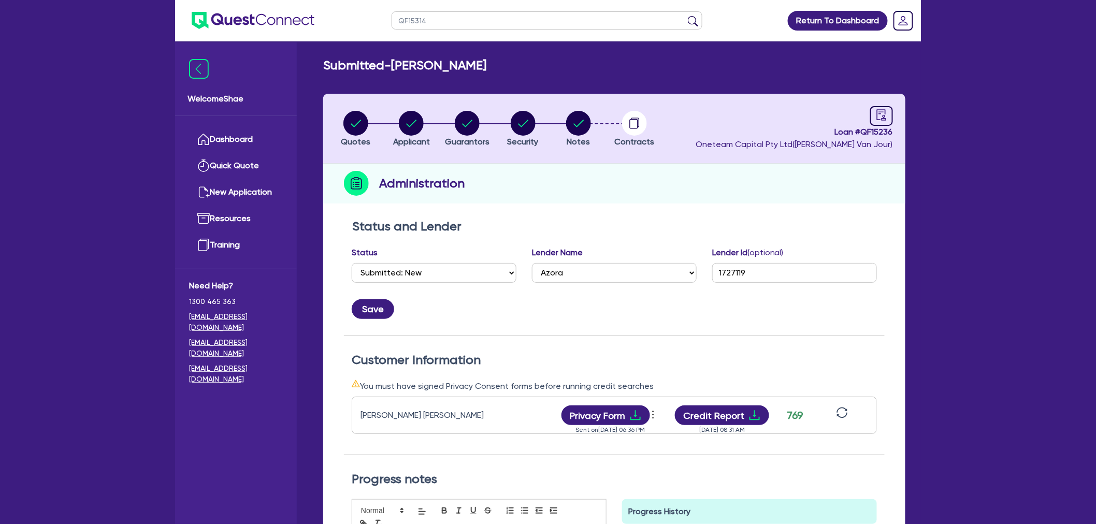
click button "submit" at bounding box center [693, 23] width 17 height 15
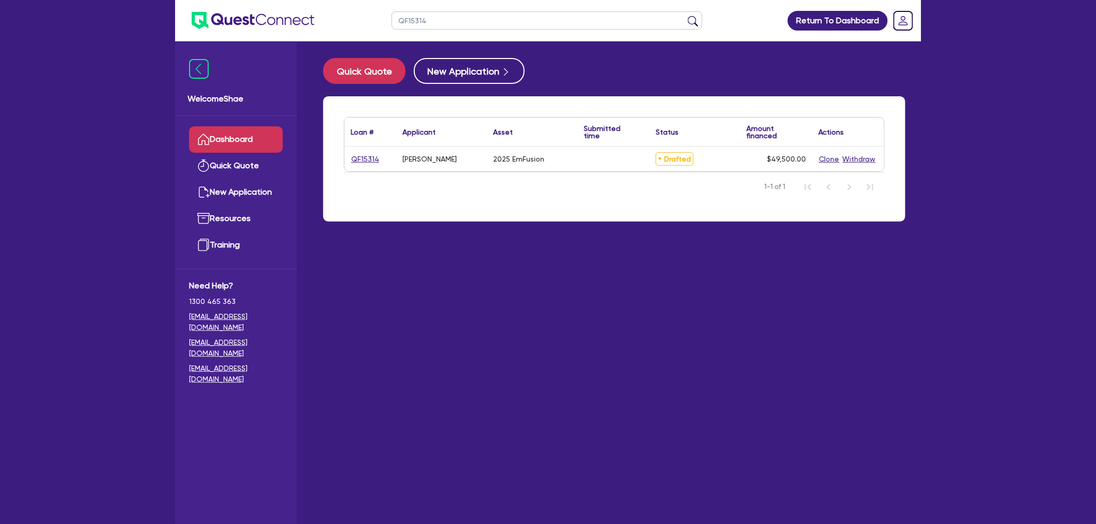
click at [375, 154] on link "QF15314" at bounding box center [365, 159] width 29 height 12
select select "TERTIARY_ASSETS"
select select "BEAUTY_EQUIPMENT"
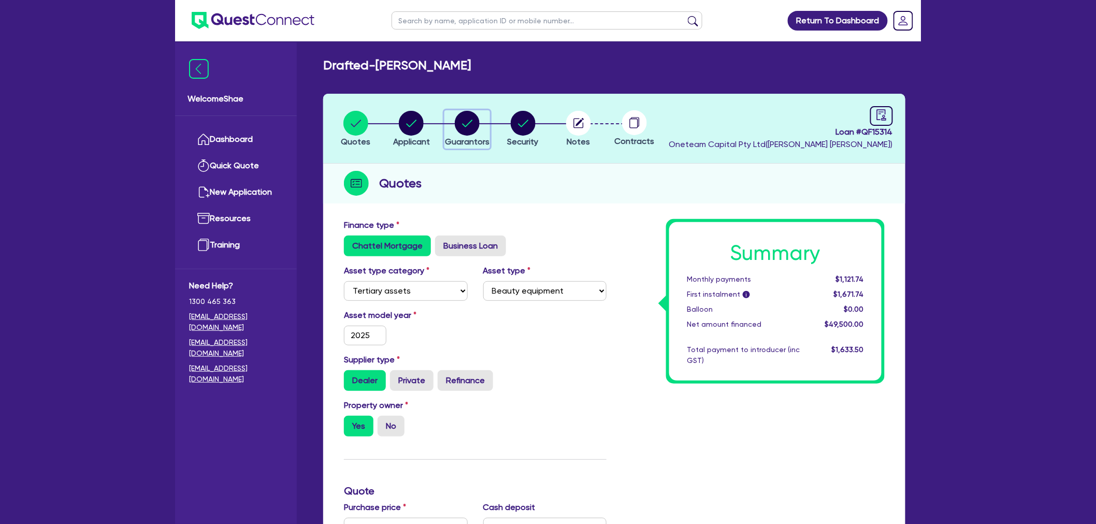
drag, startPoint x: 469, startPoint y: 128, endPoint x: 489, endPoint y: 142, distance: 24.9
click at [469, 128] on circle "button" at bounding box center [467, 123] width 25 height 25
select select "MRS"
select select "QLD"
select select "MARRIED"
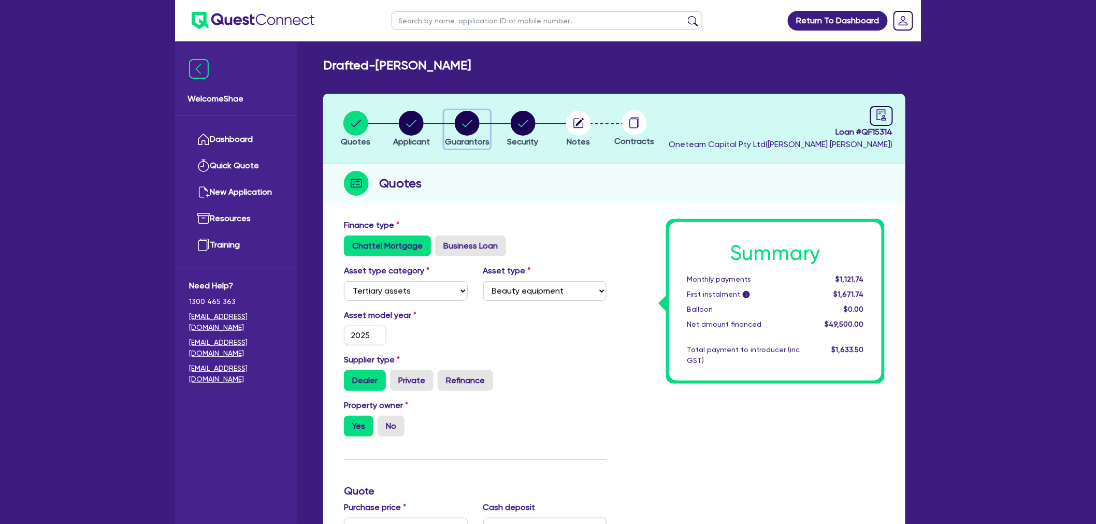
select select "PROPERTY"
select select "CASH"
select select "TRUCK"
select select "EQUIPMENT"
select select "HOUSEHOLD_PERSONAL"
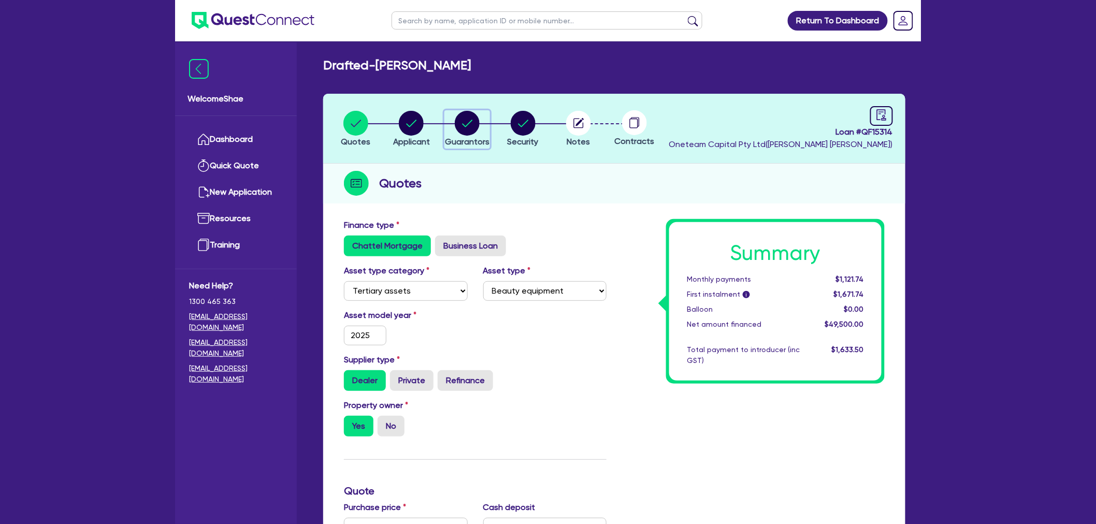
select select "MORTGAGE"
select select "EQUIPMENT_LOAN"
select select "CREDIT_CARD"
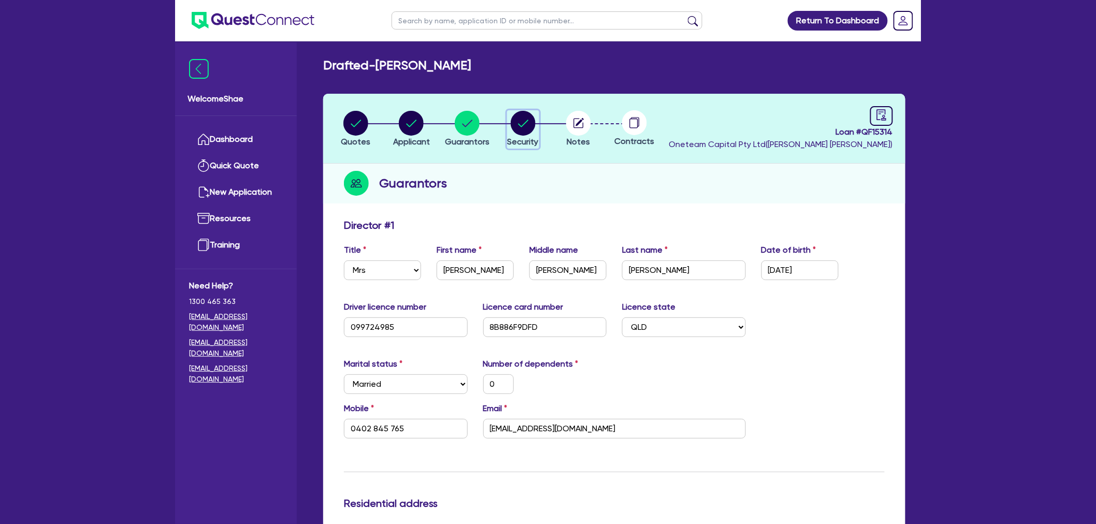
drag, startPoint x: 524, startPoint y: 130, endPoint x: 531, endPoint y: 132, distance: 7.2
click at [524, 130] on circle "button" at bounding box center [523, 123] width 25 height 25
select select "TERTIARY_ASSETS"
select select "BEAUTY_EQUIPMENT"
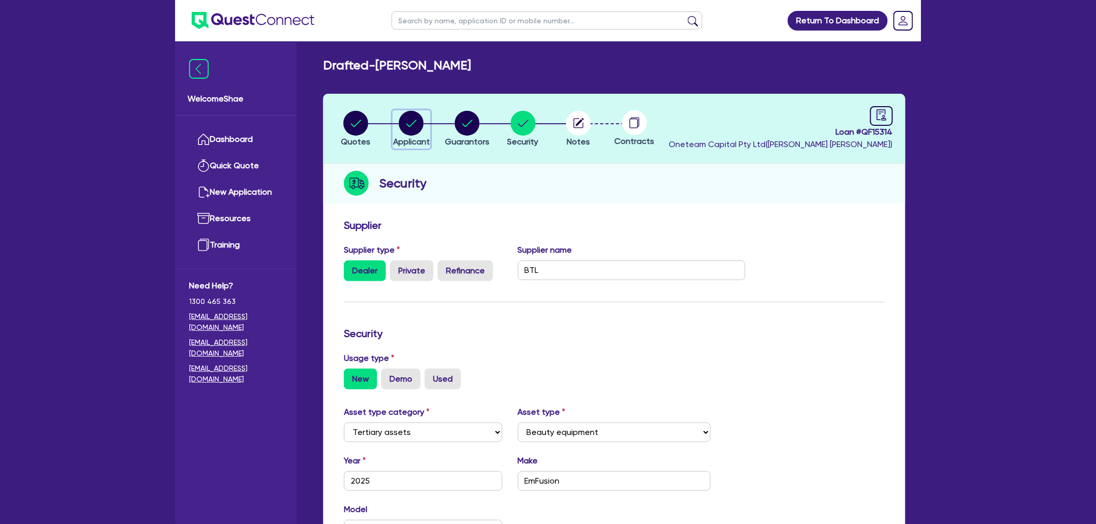
click at [426, 128] on div "button" at bounding box center [411, 123] width 37 height 25
select select "SOLE_TRADER"
select select "HEALTH_BEAUTY"
select select "HAIR_BEAUTY_SALONS"
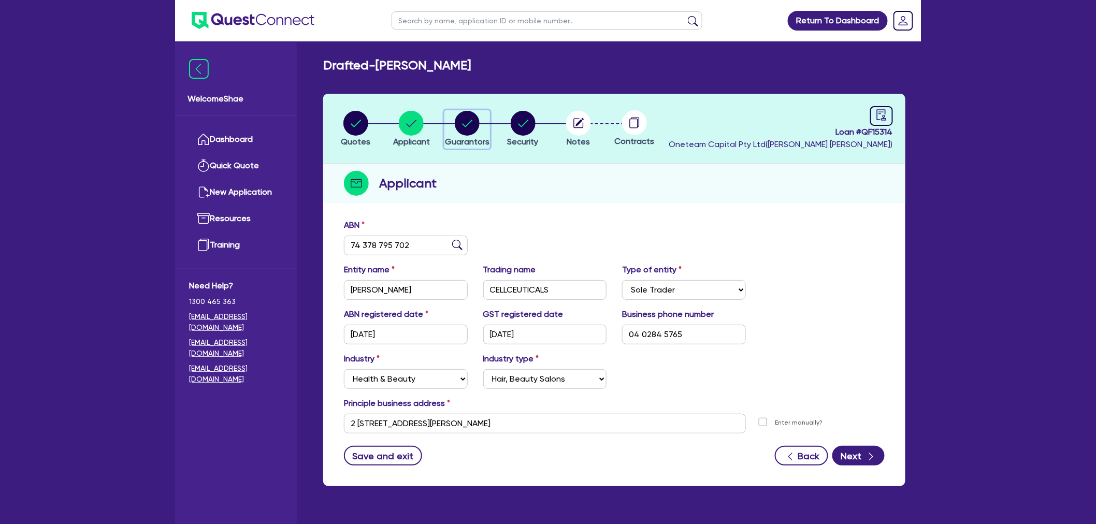
drag, startPoint x: 457, startPoint y: 127, endPoint x: 455, endPoint y: 143, distance: 16.3
click at [458, 127] on circle "button" at bounding box center [467, 123] width 25 height 25
select select "MRS"
select select "QLD"
select select "MARRIED"
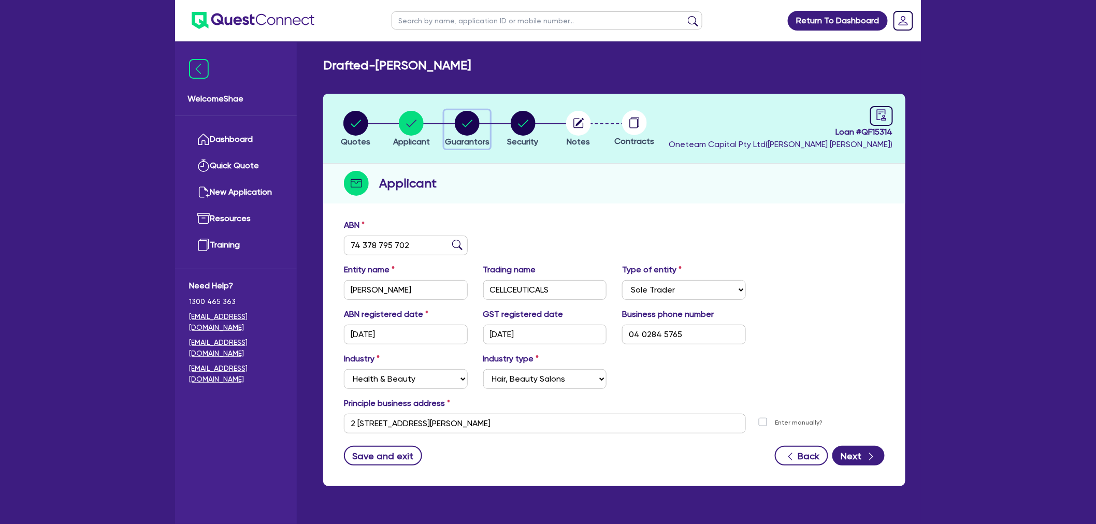
select select "PROPERTY"
select select "CASH"
select select "TRUCK"
select select "EQUIPMENT"
select select "HOUSEHOLD_PERSONAL"
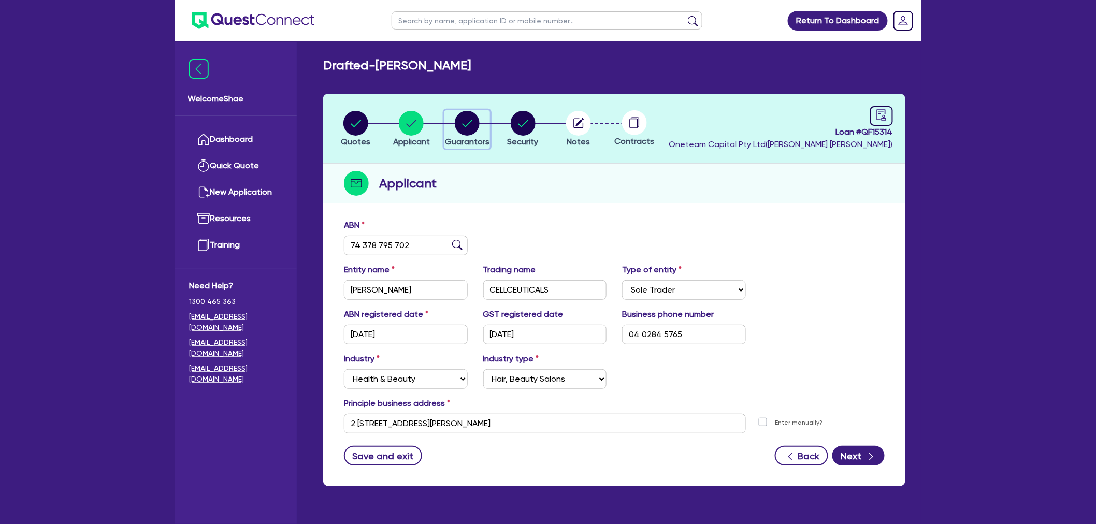
select select "MORTGAGE"
select select "EQUIPMENT_LOAN"
select select "CREDIT_CARD"
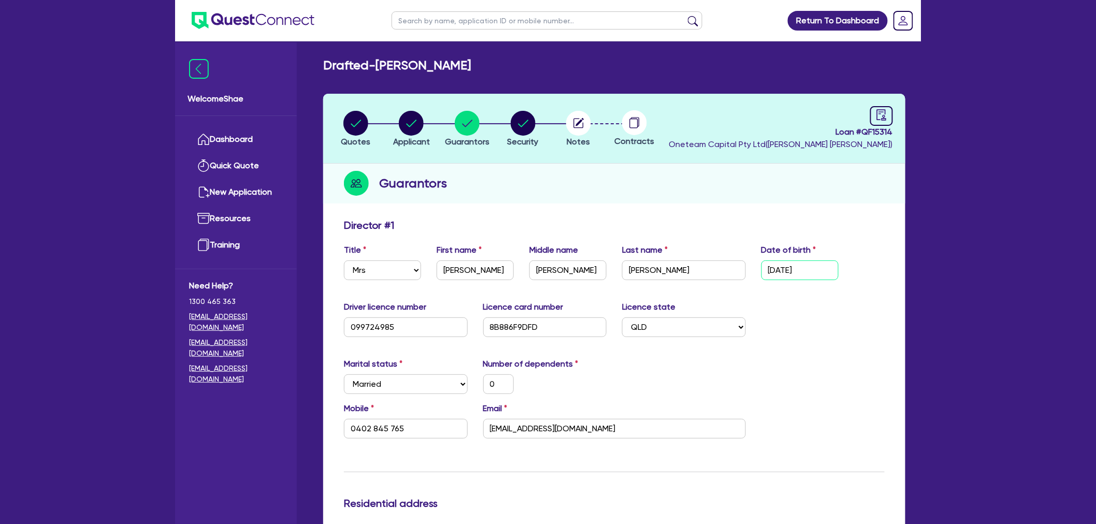
drag, startPoint x: 822, startPoint y: 270, endPoint x: 643, endPoint y: 249, distance: 180.4
click at [643, 249] on div "Title Select Mr Mrs Ms Miss Dr First name [PERSON_NAME] name [PERSON_NAME] Last…" at bounding box center [614, 266] width 556 height 45
click at [385, 331] on input "099724985" at bounding box center [406, 328] width 124 height 20
drag, startPoint x: 424, startPoint y: 131, endPoint x: 416, endPoint y: 151, distance: 21.6
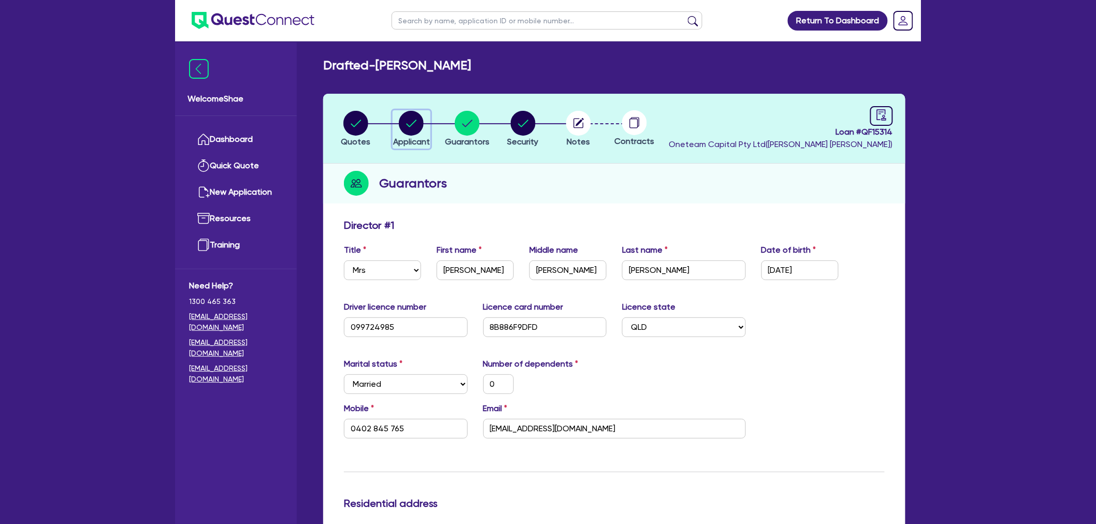
click at [424, 131] on div "button" at bounding box center [411, 123] width 37 height 25
select select "SOLE_TRADER"
select select "HEALTH_BEAUTY"
select select "HAIR_BEAUTY_SALONS"
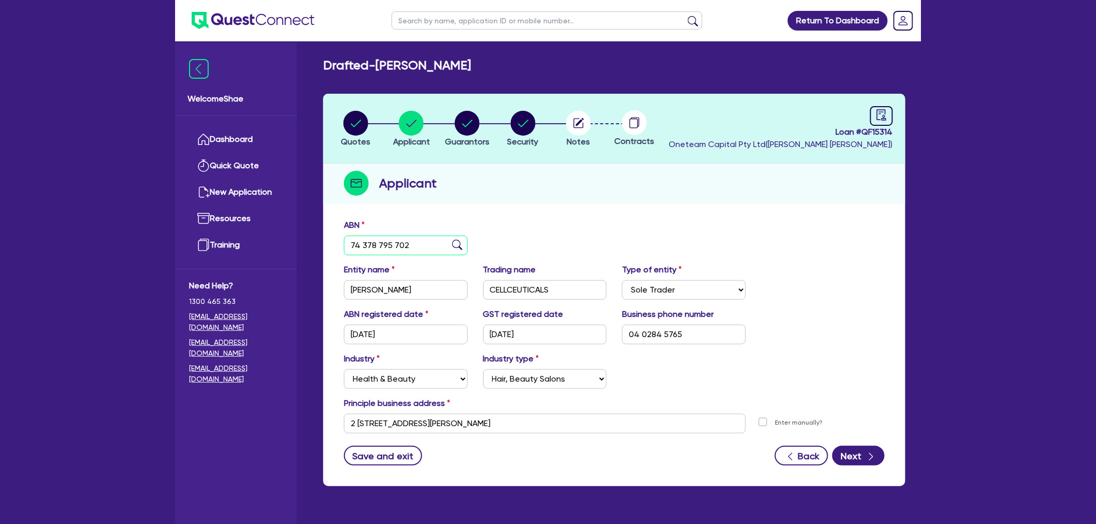
click at [376, 241] on input "74 378 795 702" at bounding box center [406, 246] width 124 height 20
click at [522, 288] on input "CELLCEUTICALS" at bounding box center [545, 290] width 124 height 20
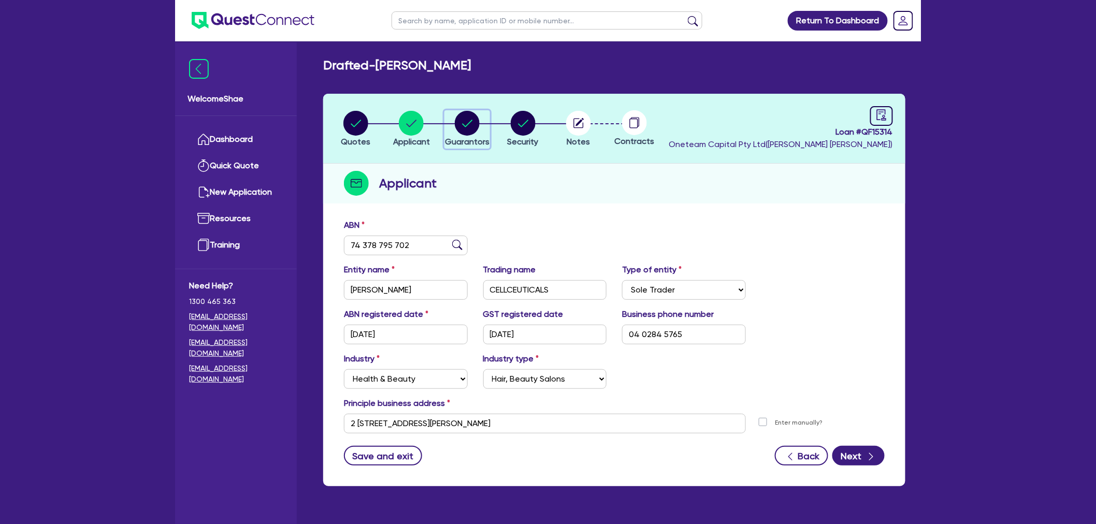
click at [475, 133] on icon "button" at bounding box center [467, 123] width 25 height 25
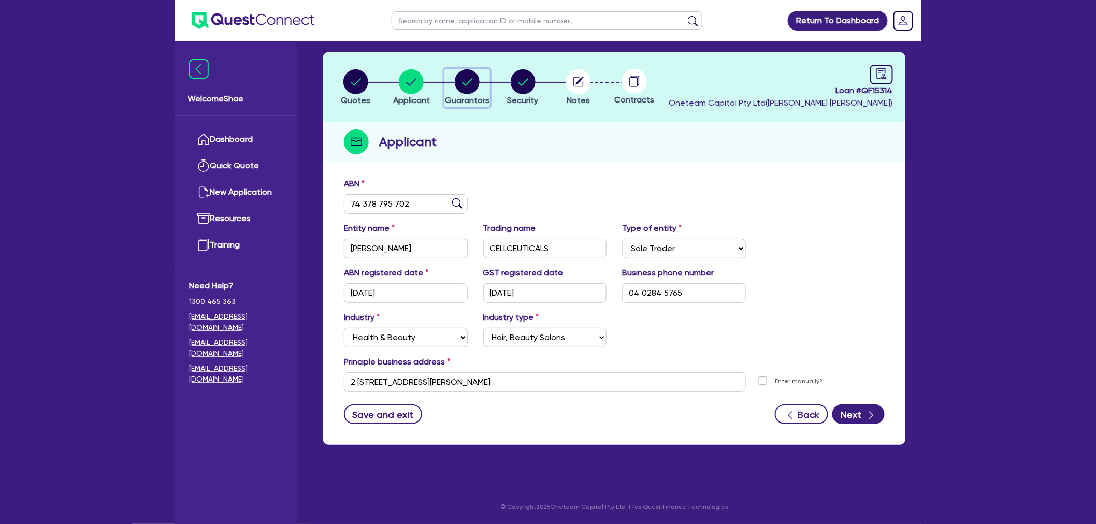
select select "MRS"
select select "QLD"
select select "MARRIED"
select select "PROPERTY"
select select "CASH"
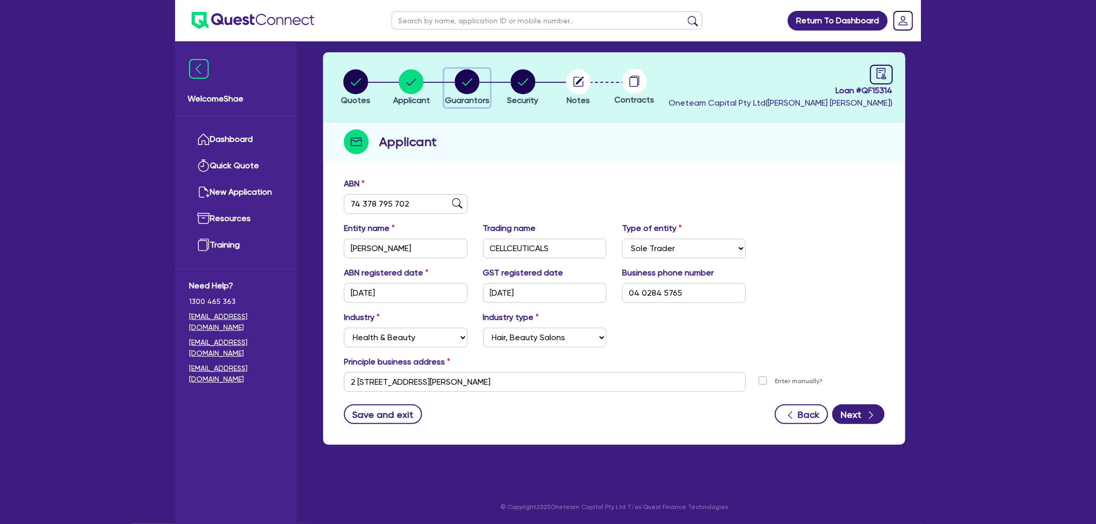
select select "TRUCK"
select select "EQUIPMENT"
select select "HOUSEHOLD_PERSONAL"
select select "MORTGAGE"
select select "EQUIPMENT_LOAN"
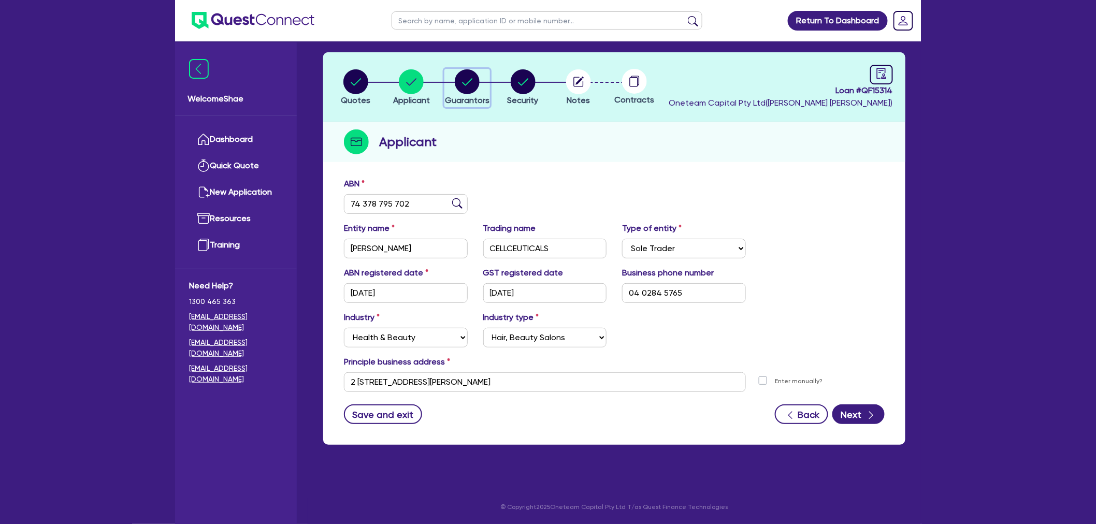
select select "CREDIT_CARD"
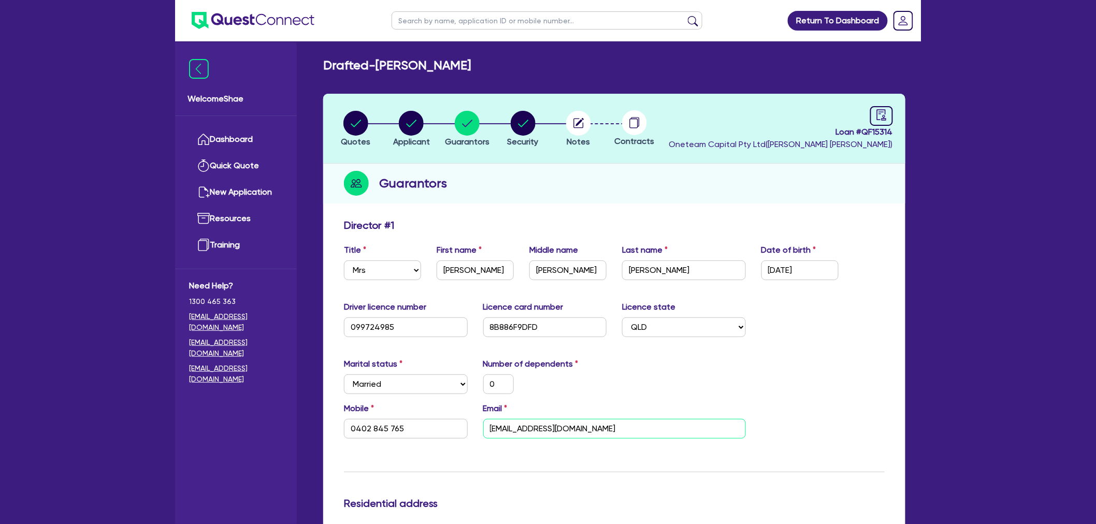
click at [525, 430] on input "[EMAIL_ADDRESS][DOMAIN_NAME]" at bounding box center [614, 429] width 263 height 20
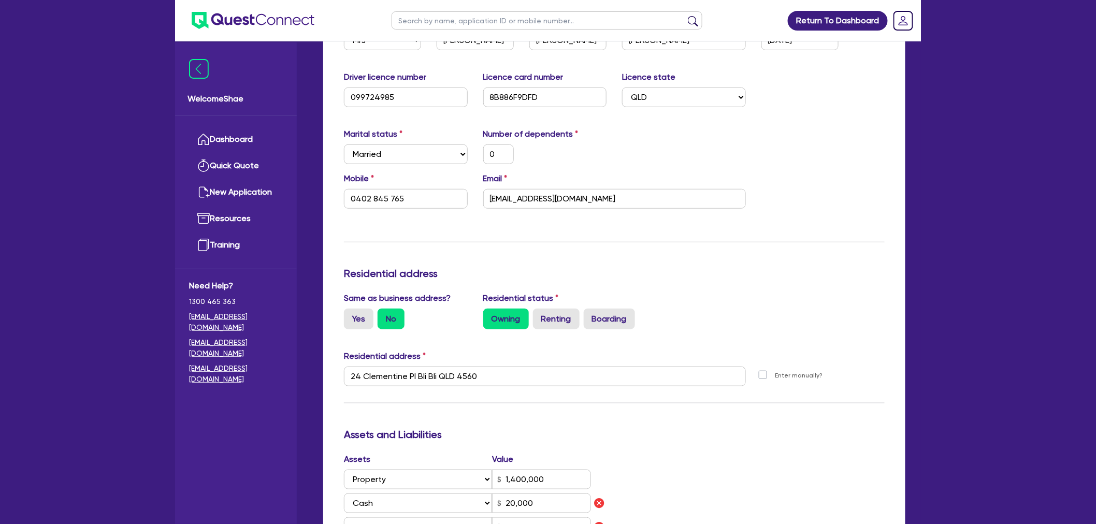
scroll to position [288, 0]
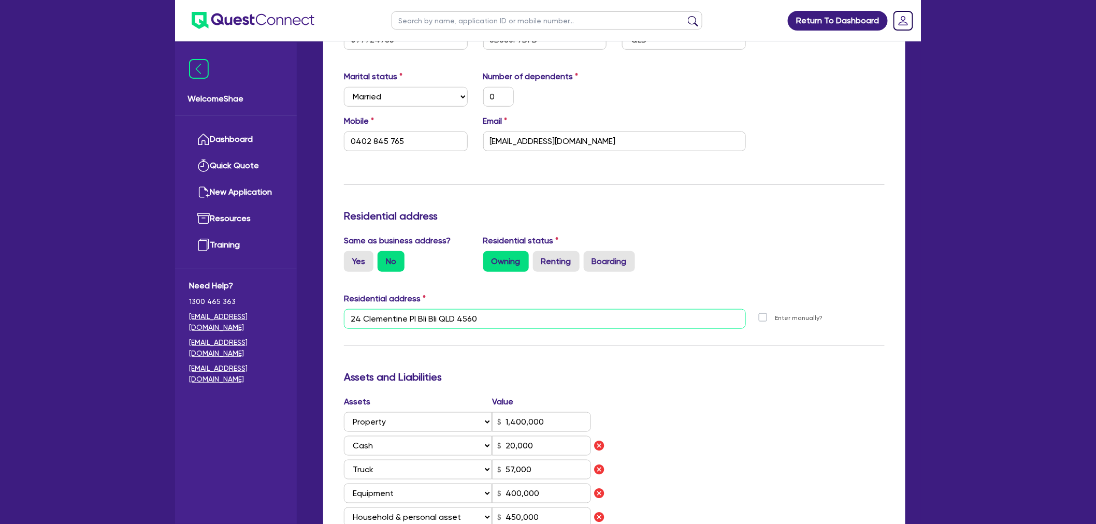
click at [472, 322] on input "24 Clementine Pl Bli Bli QLD 4560" at bounding box center [545, 319] width 402 height 20
click at [471, 321] on input "24 Clementine Pl Bli Bli QLD 4560" at bounding box center [545, 319] width 402 height 20
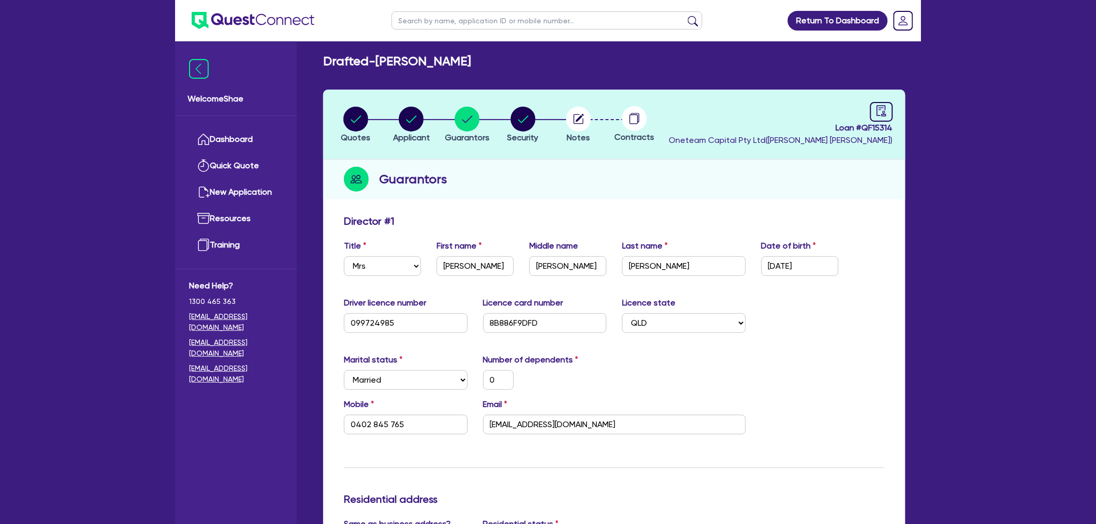
scroll to position [0, 0]
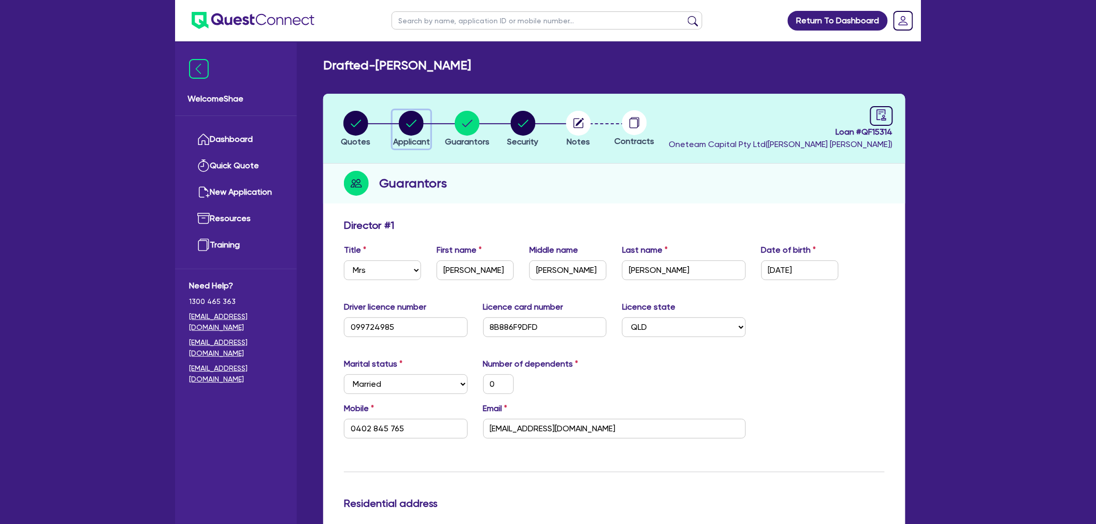
click at [419, 116] on circle "button" at bounding box center [411, 123] width 25 height 25
select select "SOLE_TRADER"
select select "HEALTH_BEAUTY"
select select "HAIR_BEAUTY_SALONS"
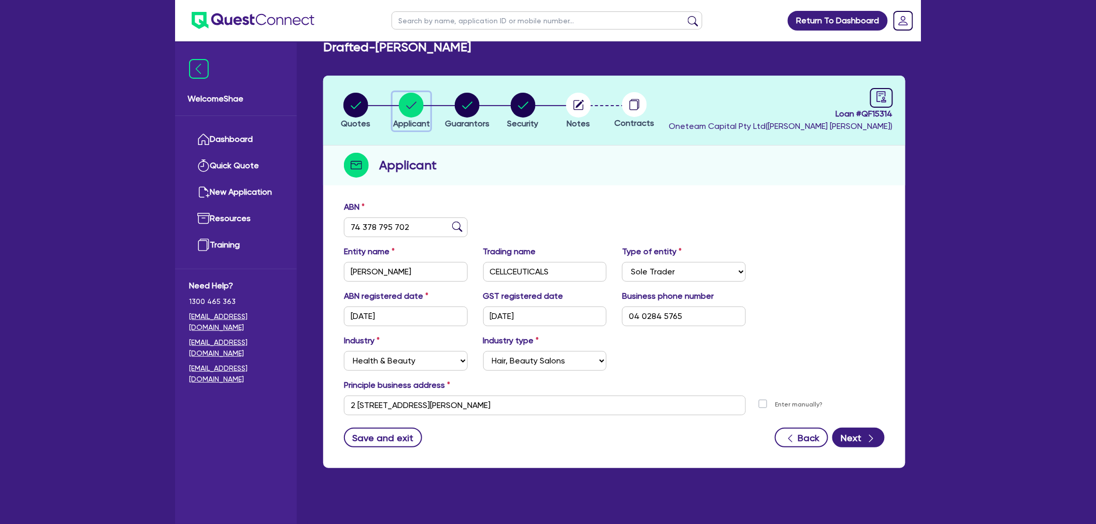
scroll to position [41, 0]
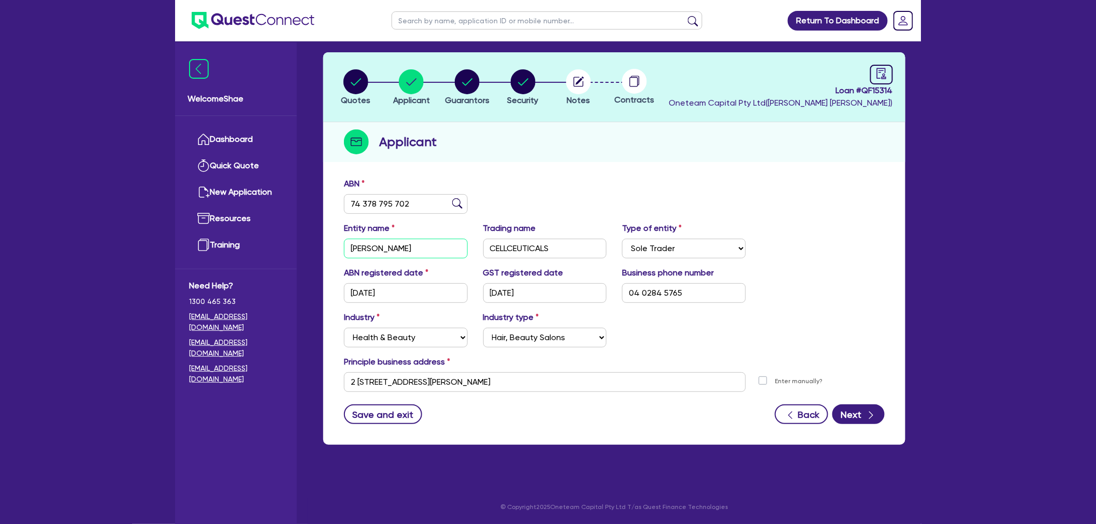
click at [401, 245] on input "[PERSON_NAME]" at bounding box center [406, 249] width 124 height 20
click at [400, 245] on input "[PERSON_NAME]" at bounding box center [406, 249] width 124 height 20
click at [434, 380] on input "2 [STREET_ADDRESS][PERSON_NAME]" at bounding box center [545, 382] width 402 height 20
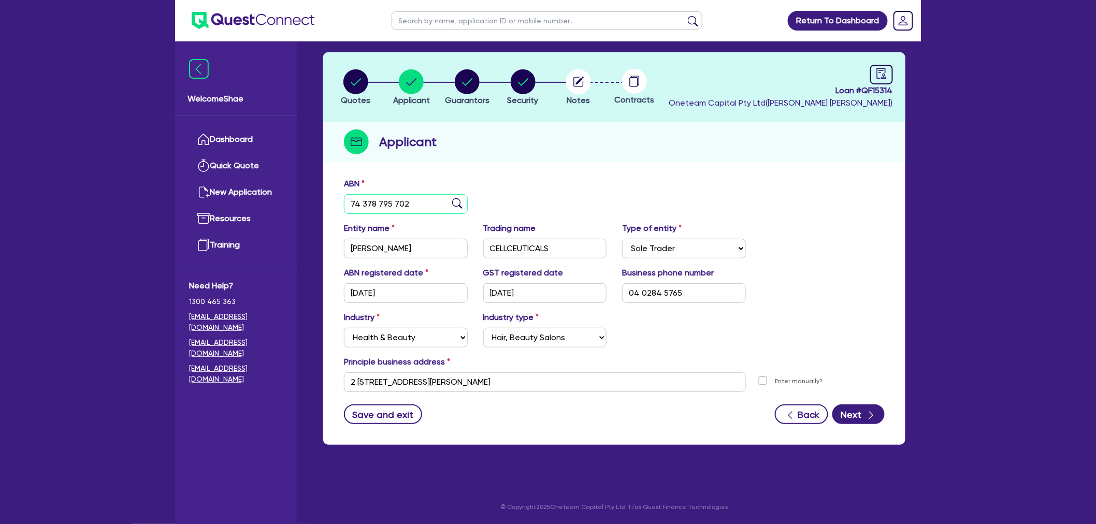
click at [378, 208] on input "74 378 795 702" at bounding box center [406, 204] width 124 height 20
click at [534, 85] on circle "button" at bounding box center [523, 81] width 25 height 25
select select "TERTIARY_ASSETS"
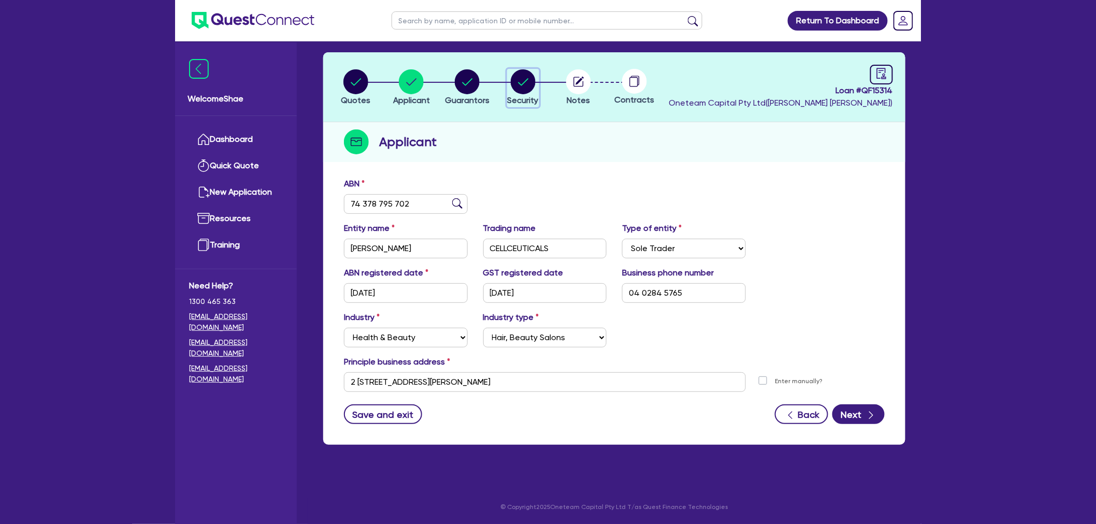
select select "BEAUTY_EQUIPMENT"
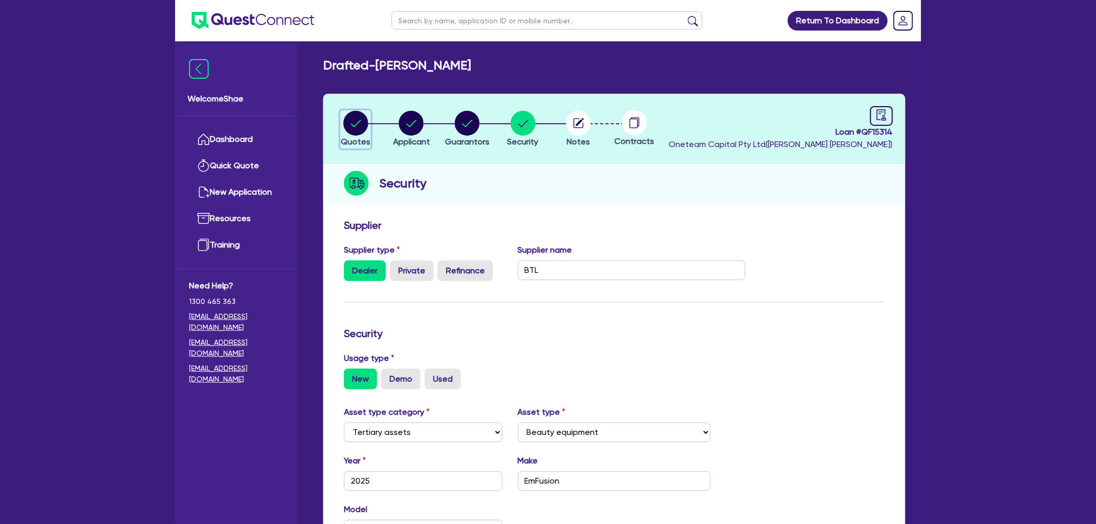
click at [354, 123] on circle "button" at bounding box center [355, 123] width 25 height 25
select select "TERTIARY_ASSETS"
select select "BEAUTY_EQUIPMENT"
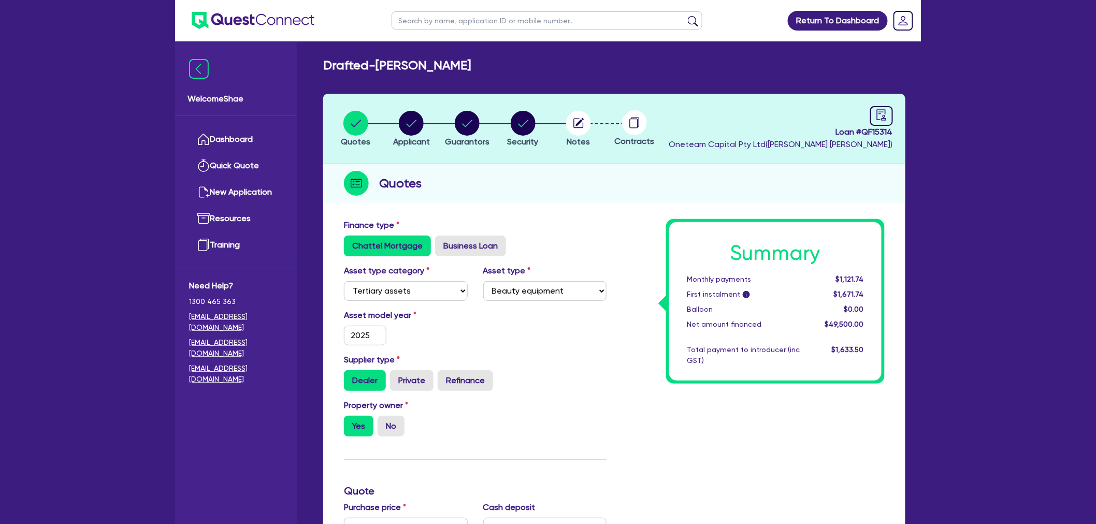
click at [581, 105] on header "Quotes Applicant [GEOGRAPHIC_DATA] Security Notes Contracts Loan # QF15314 Onet…" at bounding box center [614, 129] width 582 height 70
click at [588, 125] on circle "button" at bounding box center [578, 123] width 25 height 25
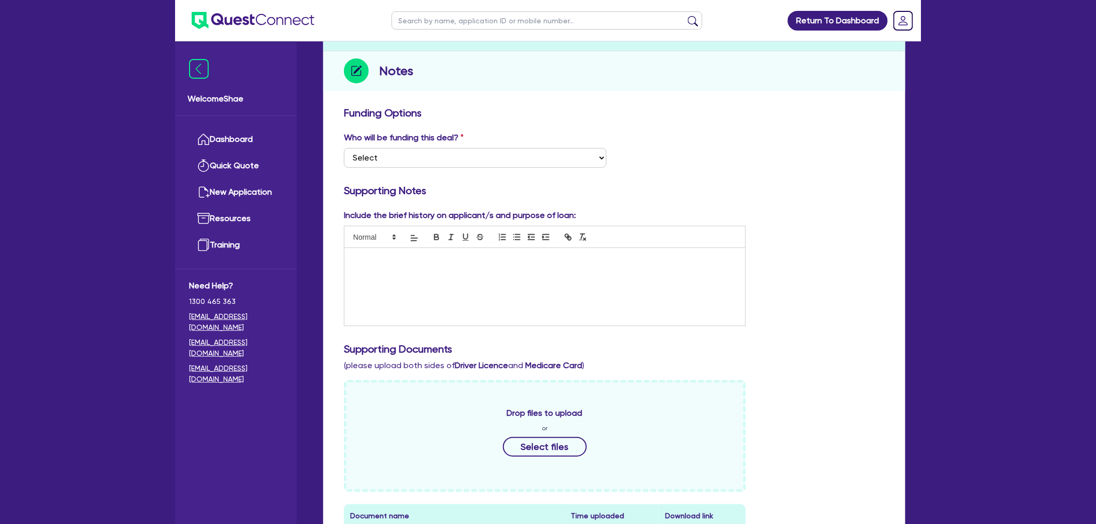
scroll to position [115, 0]
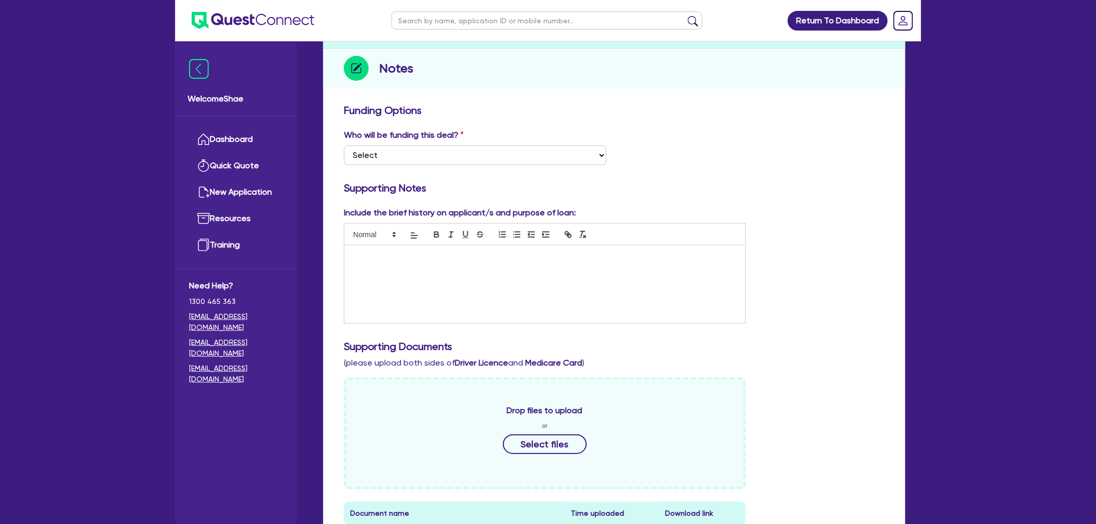
click at [425, 22] on input "text" at bounding box center [547, 20] width 311 height 18
type input "amc"
click button "submit" at bounding box center [693, 23] width 17 height 15
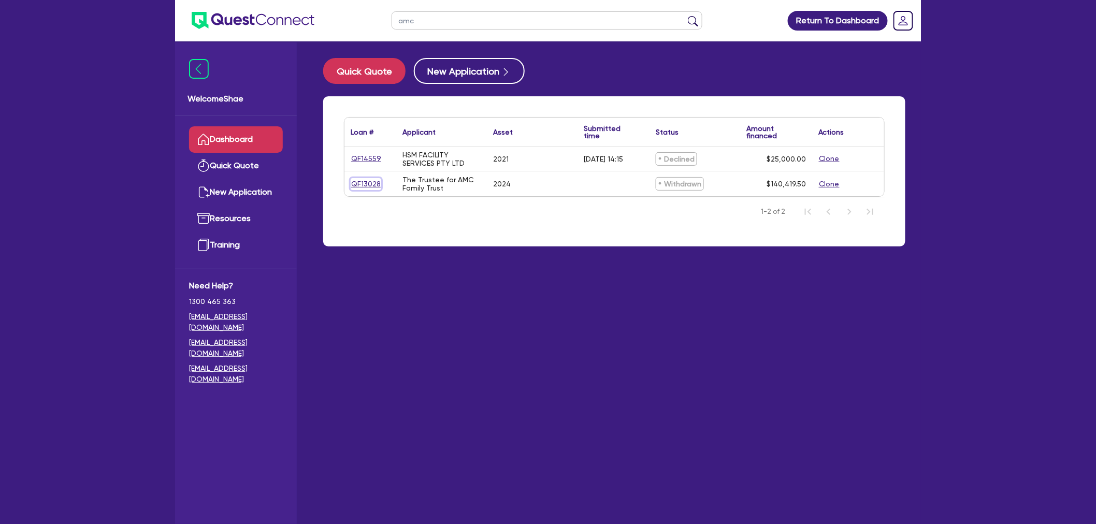
click at [369, 183] on link "QF13028" at bounding box center [366, 184] width 31 height 12
select select "TERTIARY_ASSETS"
select select "BEAUTY_EQUIPMENT"
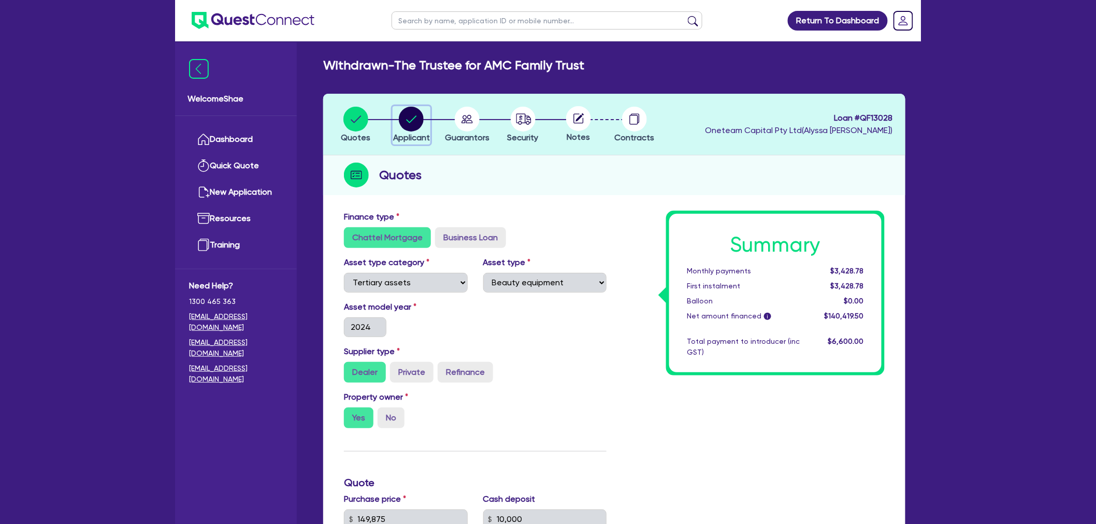
click at [410, 115] on circle "button" at bounding box center [411, 119] width 25 height 25
select select "TRUST"
select select "INDIVIDUAL"
select select "HEALTH_BEAUTY"
select select "HAIR_BEAUTY_SALONS"
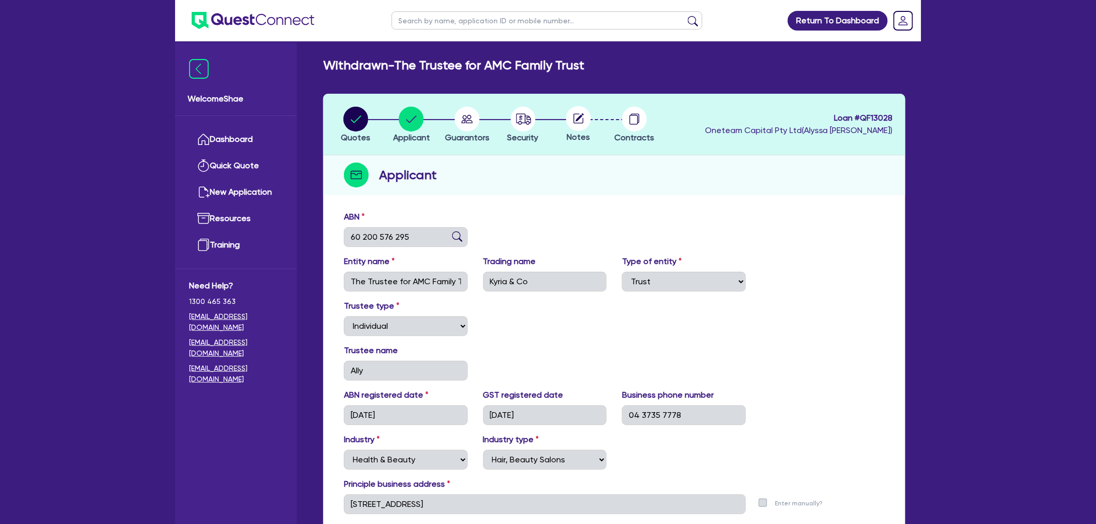
click at [401, 17] on input "text" at bounding box center [547, 20] width 311 height 18
type input "[GEOGRAPHIC_DATA]"
click button "submit" at bounding box center [693, 23] width 17 height 15
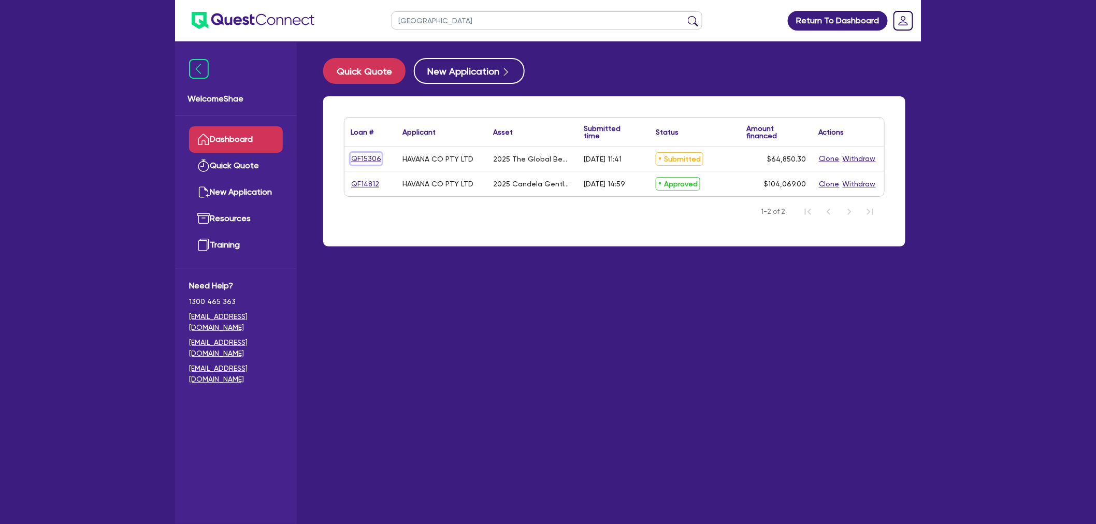
click at [363, 156] on link "QF15306" at bounding box center [366, 159] width 31 height 12
select select "TERTIARY_ASSETS"
select select "BEAUTY_EQUIPMENT"
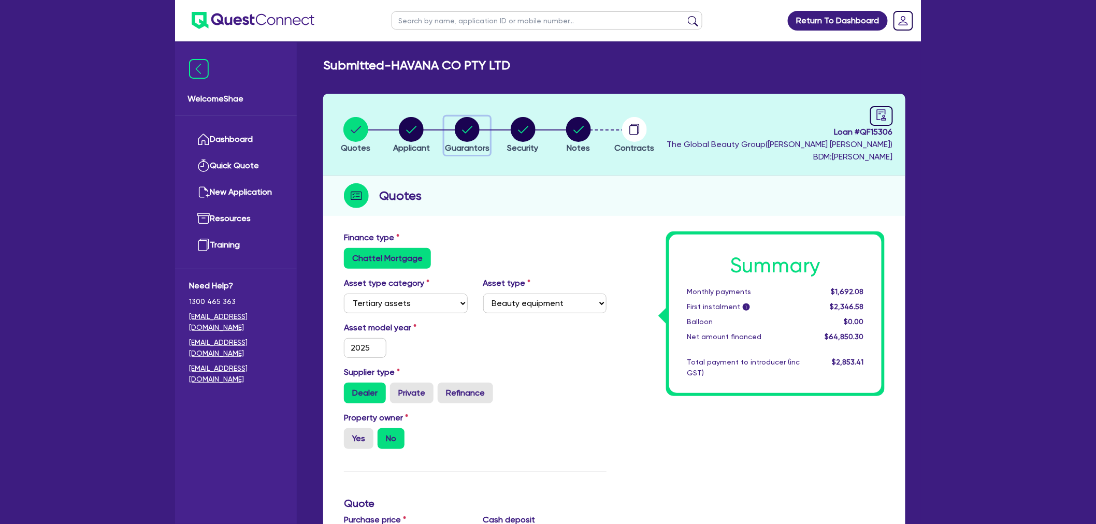
click at [462, 136] on circle "button" at bounding box center [467, 129] width 25 height 25
select select "MS"
select select "WA"
select select "DE_FACTO"
select select "CASH"
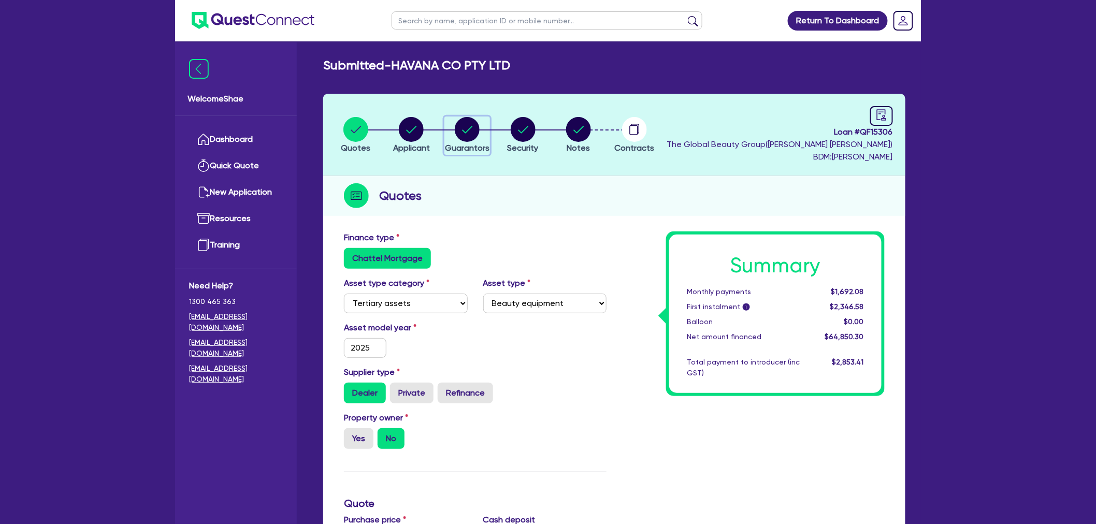
select select "VEHICLE"
select select "MR"
select select "WA"
select select "MARRIED"
select select "PROPERTY"
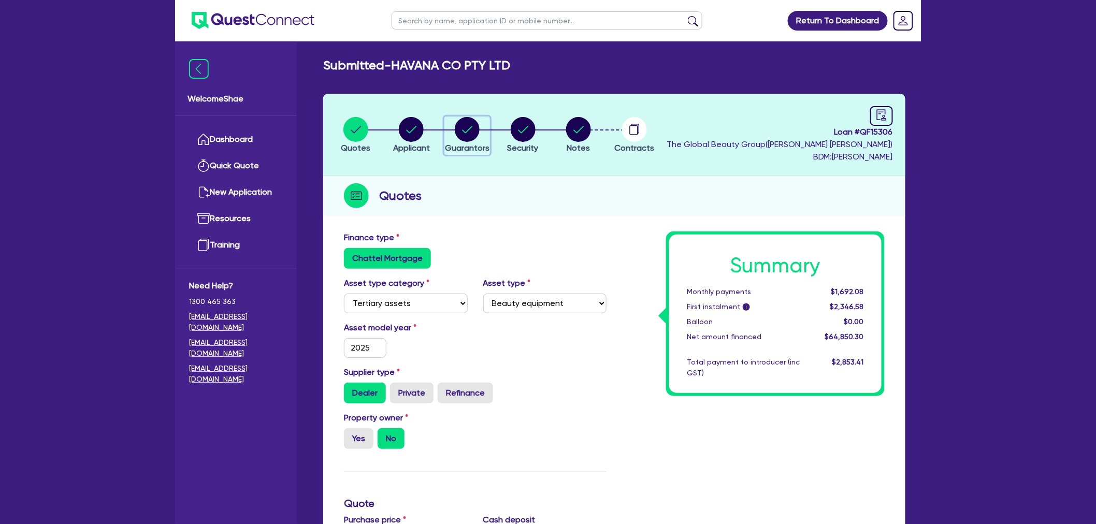
select select "CASH"
select select "VEHICLE"
select select "HOUSEHOLD_PERSONAL"
select select "MORTGAGE"
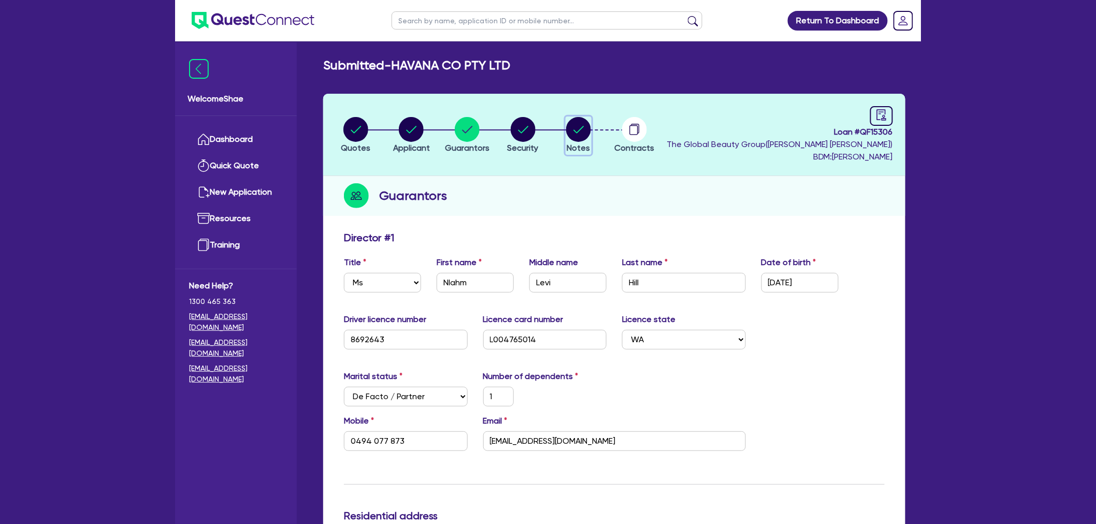
click at [582, 123] on circle "button" at bounding box center [578, 129] width 25 height 25
select select "Quest Finance - Own Book"
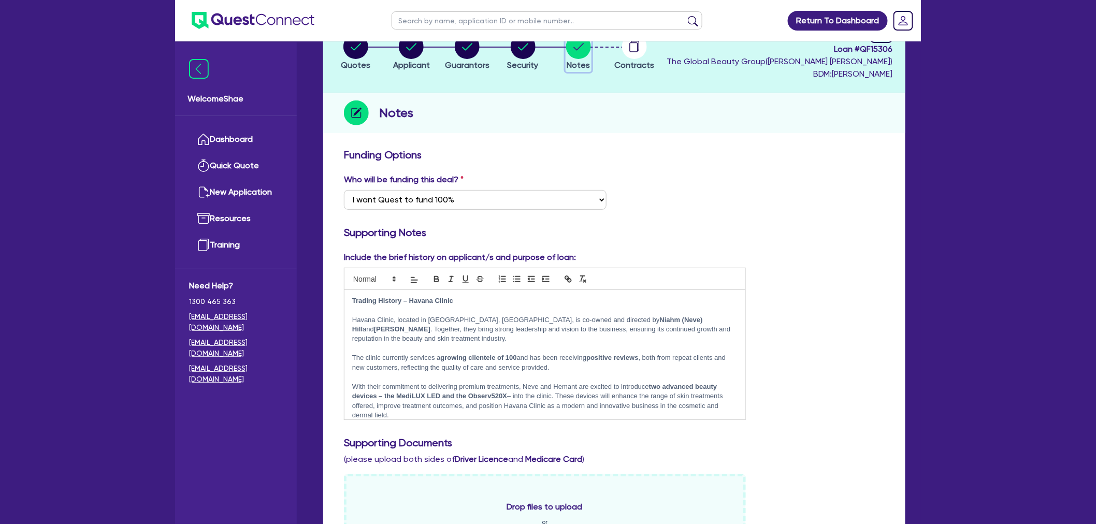
scroll to position [115, 0]
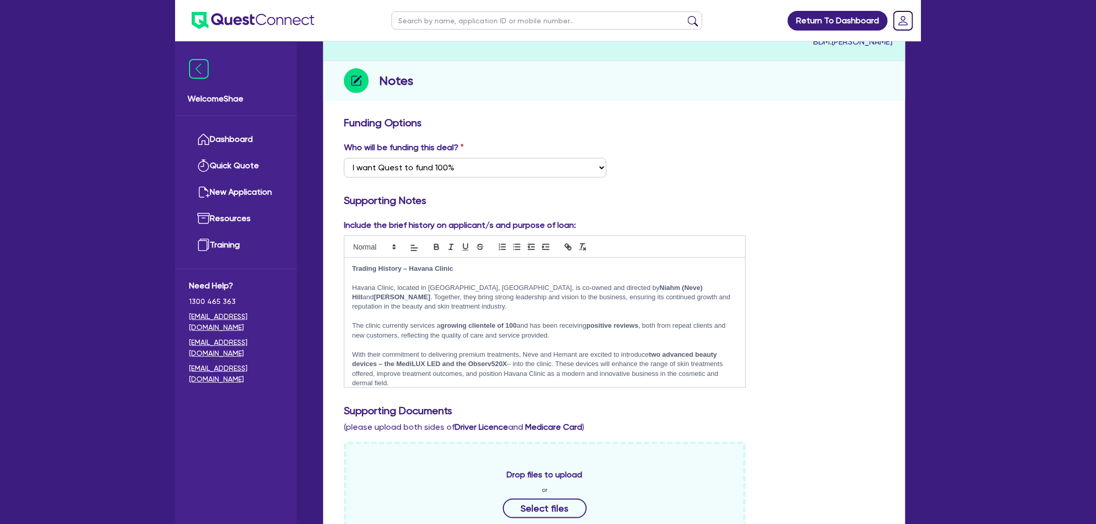
click at [420, 292] on p "Havana Clinic, located in [GEOGRAPHIC_DATA], [GEOGRAPHIC_DATA], is co-owned and…" at bounding box center [544, 297] width 385 height 28
click at [460, 283] on p "Havana Clinic, located in [GEOGRAPHIC_DATA], [GEOGRAPHIC_DATA], is co-owned and…" at bounding box center [544, 297] width 385 height 28
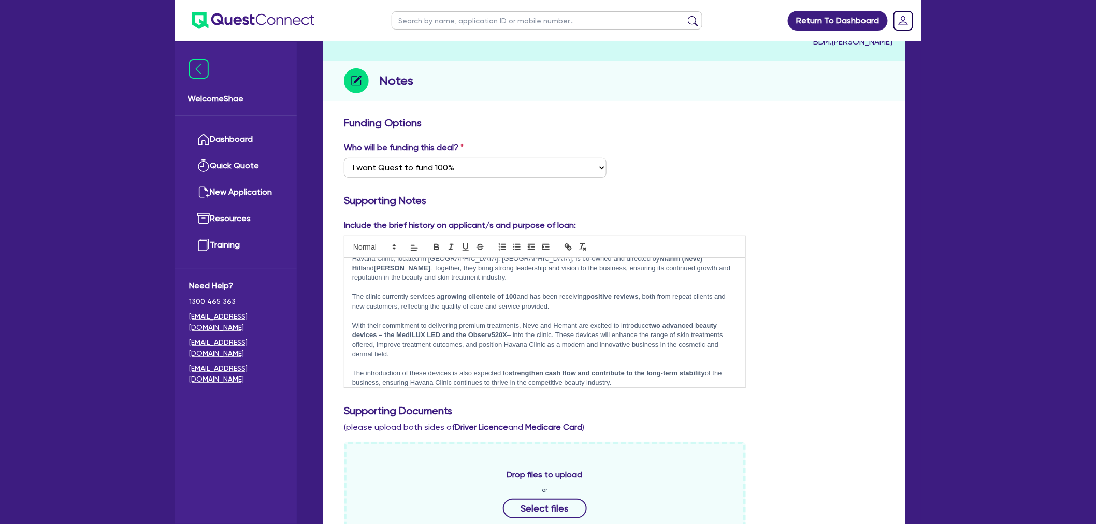
scroll to position [35, 0]
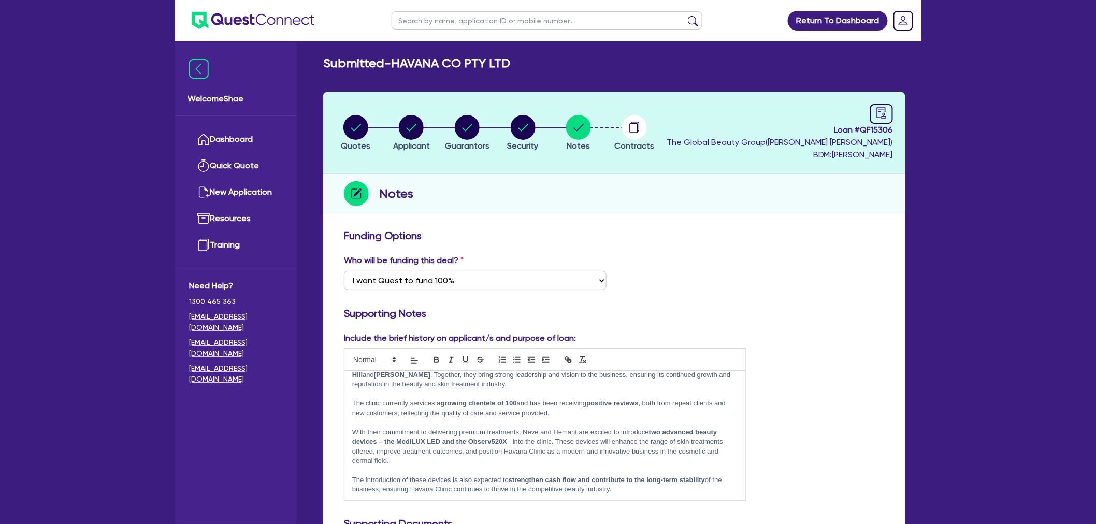
scroll to position [0, 0]
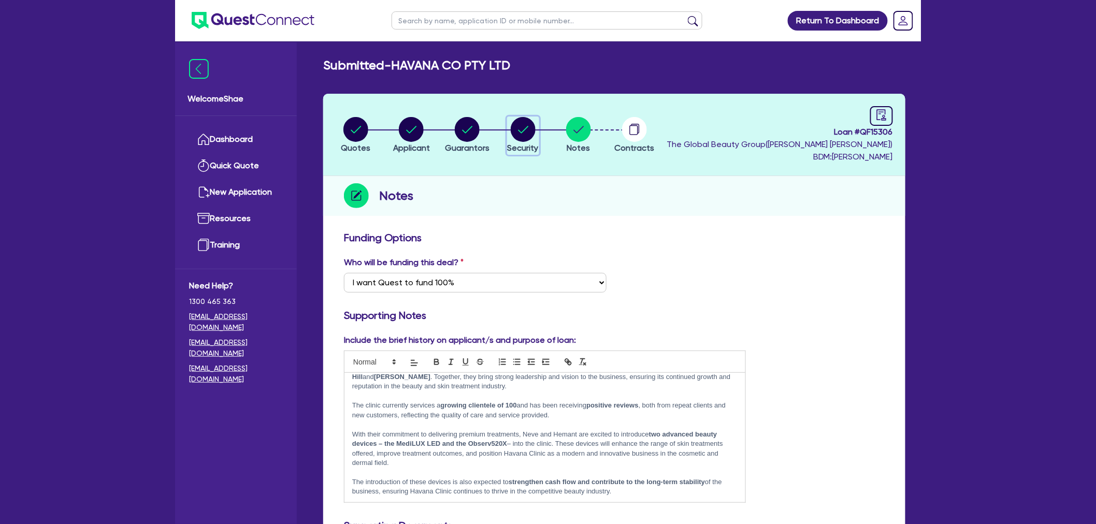
click at [516, 128] on circle "button" at bounding box center [523, 129] width 25 height 25
select select "TERTIARY_ASSETS"
select select "BEAUTY_EQUIPMENT"
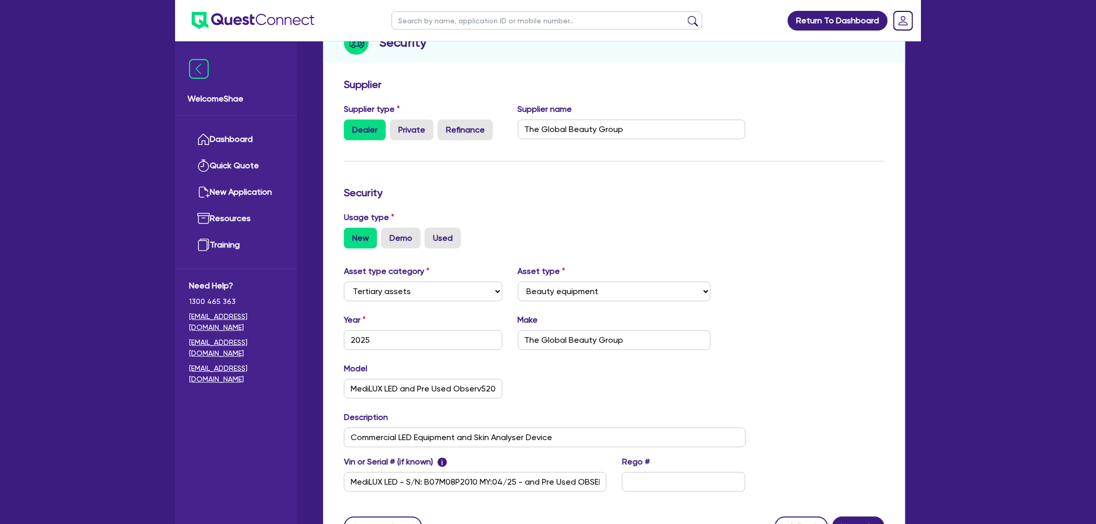
scroll to position [173, 0]
